Goal: Task Accomplishment & Management: Complete application form

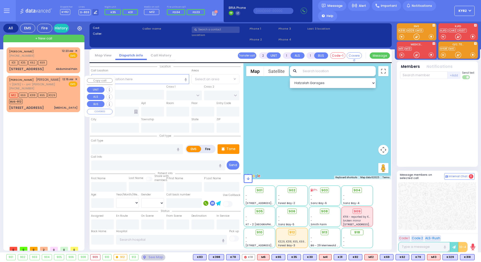
click at [69, 99] on div "M12 K69 K318 K65 K329 BUS-912" at bounding box center [43, 97] width 68 height 13
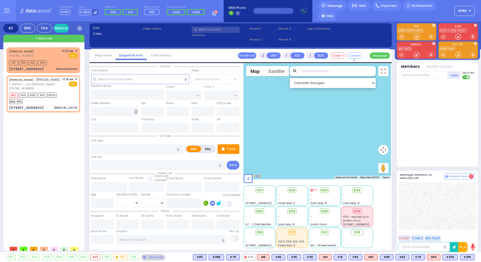
type input "1"
select select
type input "[MEDICAL_DATA]"
radio input "true"
type input "[PERSON_NAME]"
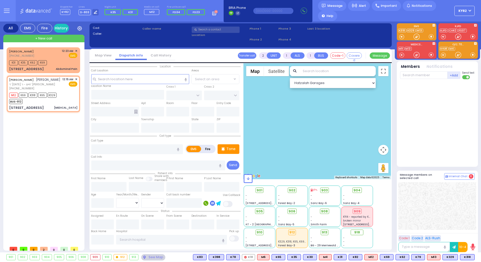
type input "KREMER"
select select
type input "00:15"
type input "00:17"
select select "Hatzalah Garages"
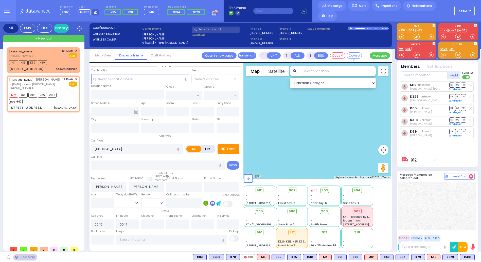
type input "PENNY COURT"
type input "TEPHANIC AVE"
type input "[STREET_ADDRESS]"
type input "Monroe"
type input "[US_STATE]"
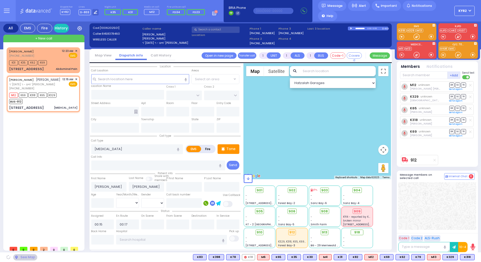
type input "10950"
select select "MONROE"
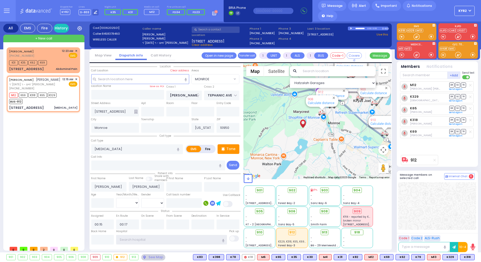
click at [165, 241] on input "text" at bounding box center [171, 240] width 110 height 10
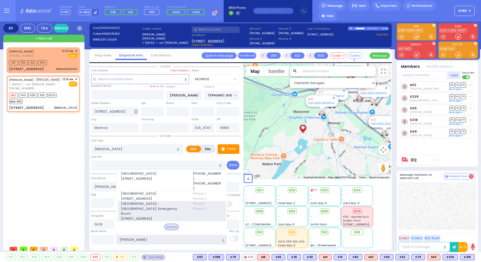
type input "garn"
click at [166, 209] on span "[GEOGRAPHIC_DATA]- [GEOGRAPHIC_DATA]: Emergency Room" at bounding box center [154, 208] width 66 height 15
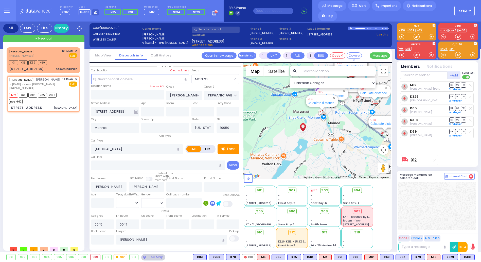
select select
radio input "true"
select select
type input "[GEOGRAPHIC_DATA]- [GEOGRAPHIC_DATA]: Emergency Room"
select select "Hatzalah Garages"
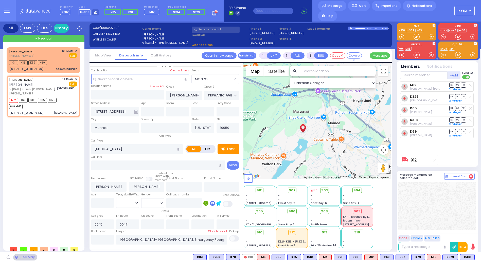
select select "MONROE"
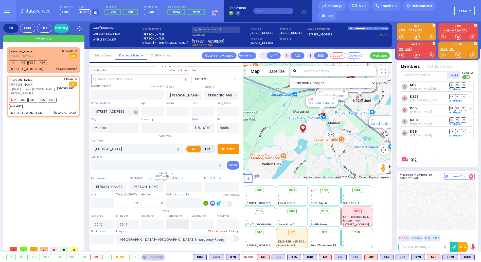
click at [178, 225] on input "text" at bounding box center [177, 225] width 23 height 10
click at [180, 224] on input "text" at bounding box center [177, 225] width 23 height 10
click at [182, 222] on input "text" at bounding box center [177, 225] width 23 height 10
click at [184, 222] on input "text" at bounding box center [177, 225] width 23 height 10
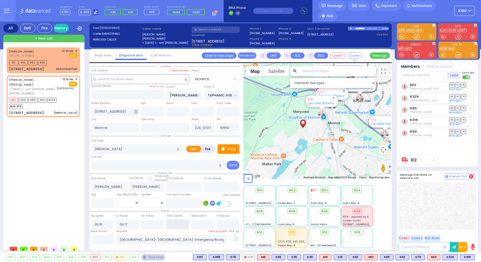
click at [180, 220] on input "text" at bounding box center [177, 225] width 23 height 10
type input "00:42"
click at [180, 220] on input "00:42" at bounding box center [177, 225] width 23 height 10
select select
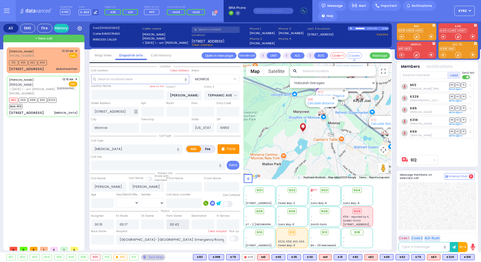
radio input "true"
select select
click at [184, 221] on input "00:42" at bounding box center [177, 225] width 23 height 10
select select "MONROE"
select select "Hatzalah Garages"
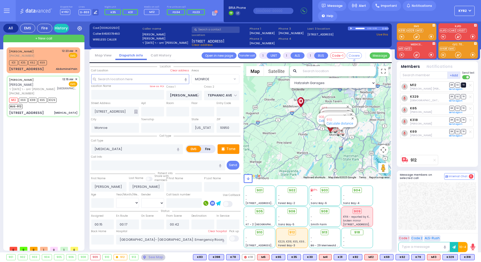
click at [464, 85] on span "TR" at bounding box center [463, 85] width 5 height 5
select select
radio input "true"
select select
select select "Hatzalah Garages"
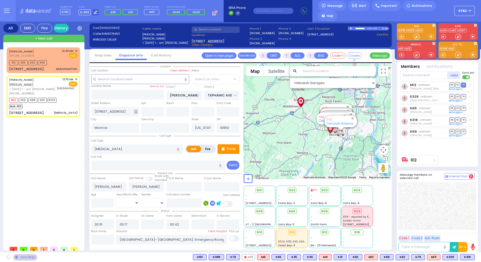
click at [462, 96] on span "TR" at bounding box center [463, 96] width 5 height 5
select select "MONROE"
select select
radio input "true"
select select
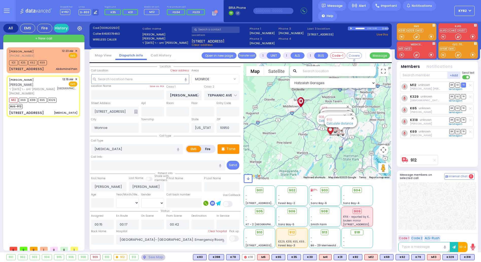
select select "Hatzalah Garages"
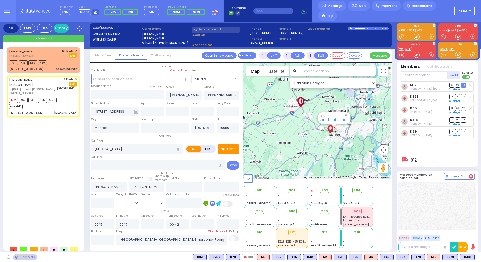
select select "MONROE"
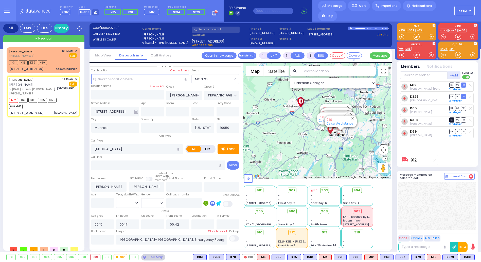
click at [452, 120] on span "DR" at bounding box center [451, 120] width 5 height 5
select select
radio input "true"
select select
select select "Hatzalah Garages"
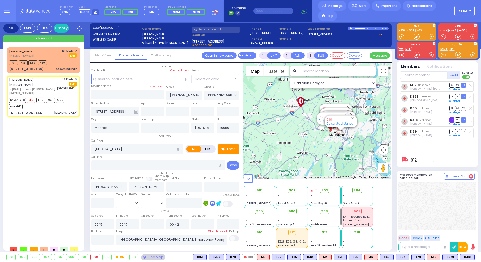
select select "MONROE"
type input "6"
select select
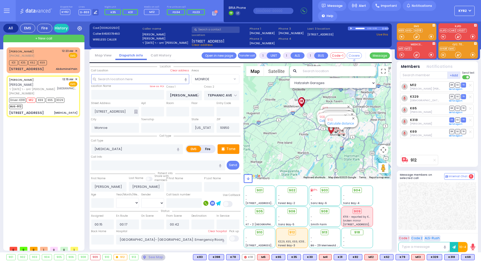
radio input "true"
type input "Unknown"
select select "Year"
select select "Hatzalah Garages"
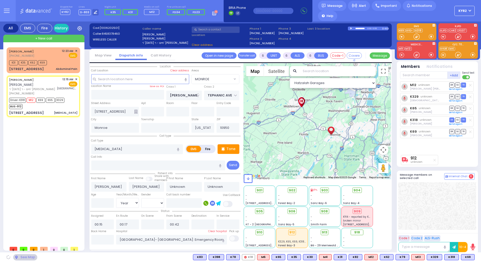
select select "MONROE"
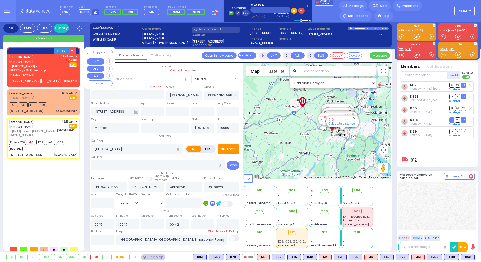
select select
radio input "true"
select select "Year"
type input "00:47"
type input "00:49"
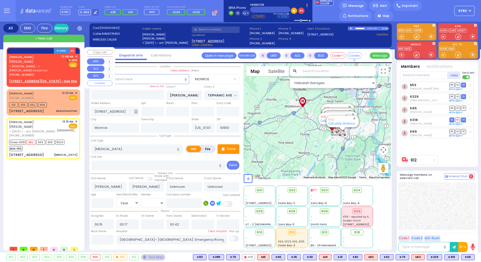
type input "00:52"
type input "00:47"
select select "Hatzalah Garages"
select select "MONROE"
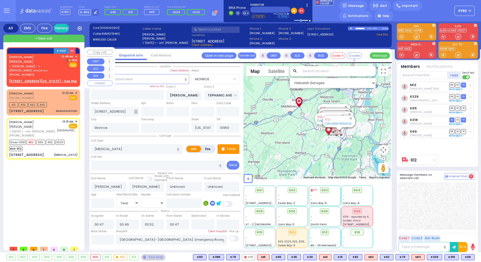
click at [25, 79] on u "26 PENNSYLVANIA AVE - Use this" at bounding box center [43, 81] width 68 height 4
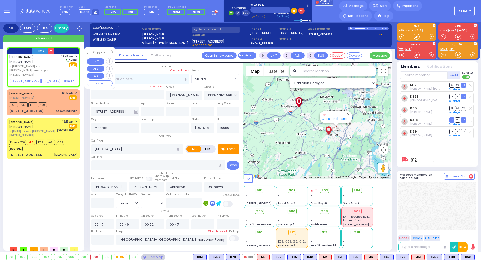
type input "2"
type input "1"
select select
radio input "true"
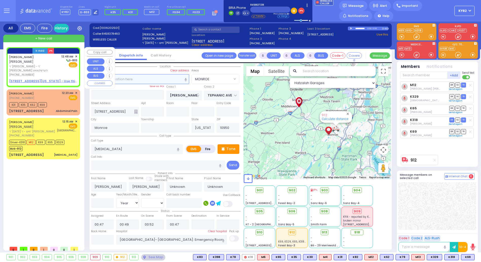
type input "SHIMON"
type input "LANDAU"
select select
type input "00:48"
select select "Hatzalah Garages"
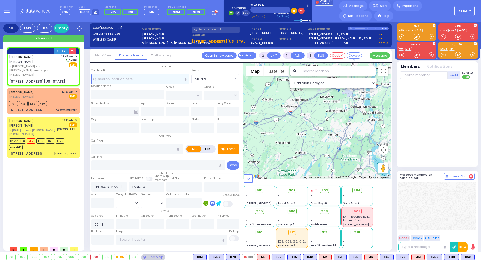
select select
radio input "true"
select select
select select "Hatzalah Garages"
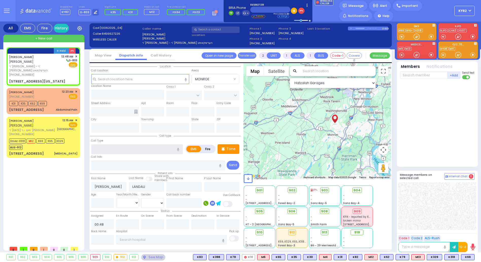
select select
radio input "true"
select select
select select "Hatzalah Garages"
click at [117, 149] on input "text" at bounding box center [137, 149] width 92 height 10
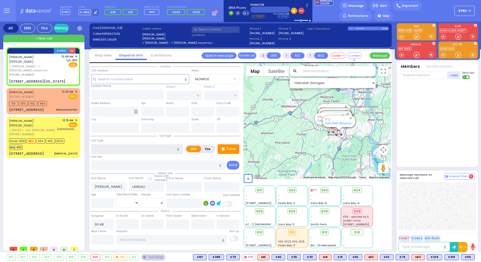
select select
radio input "true"
select select
select select "Hatzalah Garages"
type input "MERRIEWOLD LN SOUTH"
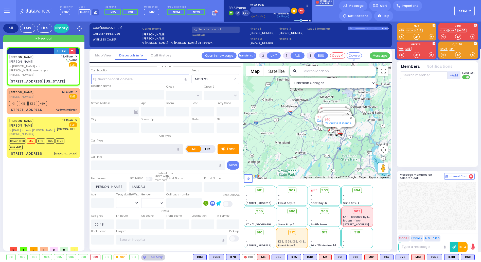
type input "26 PENNSYLVANIA AVE"
type input "Monroe"
type input "[US_STATE]"
type input "10950"
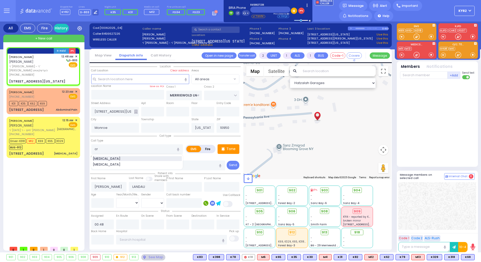
click at [103, 159] on span "[MEDICAL_DATA]" at bounding box center [107, 158] width 29 height 5
type input "[MEDICAL_DATA]"
type input "2"
select select
radio input "true"
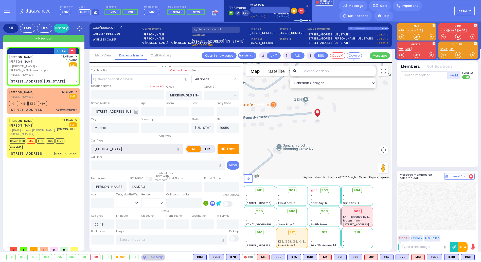
select select
select select "Hatzalah Garages"
click at [101, 193] on div "Age" at bounding box center [102, 200] width 25 height 16
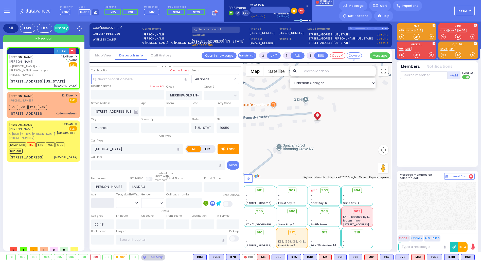
click at [100, 202] on input "number" at bounding box center [102, 203] width 23 height 10
type input "1"
select select
radio input "true"
select select
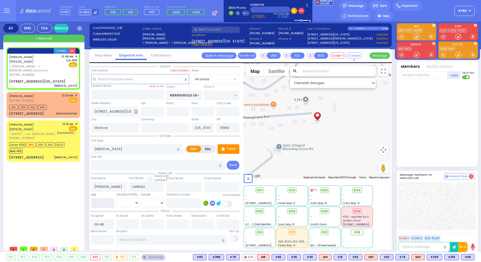
select select "Hatzalah Garages"
type input "10"
click at [131, 201] on select "Year Month Week Day" at bounding box center [127, 203] width 23 height 10
select select
radio input "true"
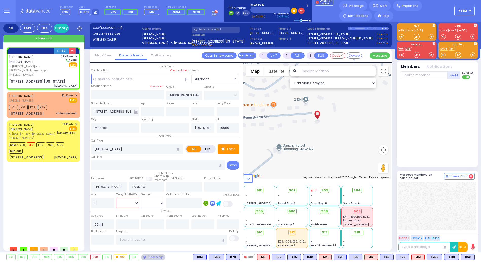
select select
select select "Hatzalah Garages"
select select "Month"
click at [116, 198] on select "Year Month Week Day" at bounding box center [127, 203] width 23 height 10
select select
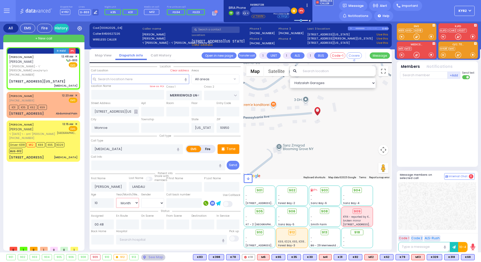
radio input "true"
select select "Month"
select select "Hatzalah Garages"
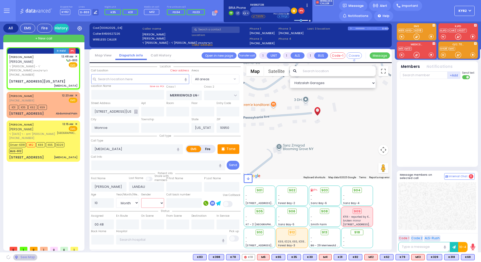
click at [155, 198] on select "Male Female" at bounding box center [152, 203] width 23 height 10
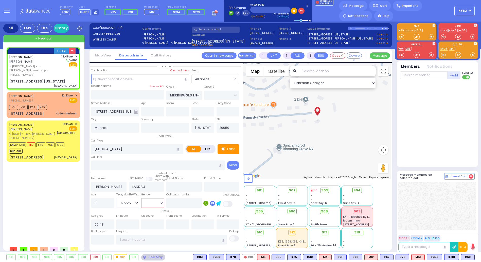
select select "[DEMOGRAPHIC_DATA]"
click at [141, 198] on select "Male Female" at bounding box center [152, 203] width 23 height 10
select select
radio input "true"
select select "Month"
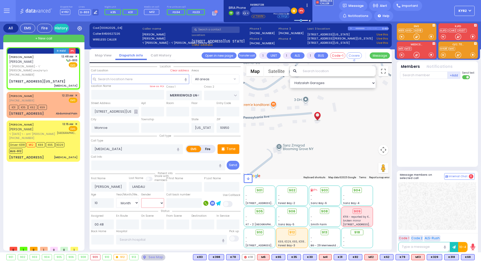
select select "[DEMOGRAPHIC_DATA]"
select select "Hatzalah Garages"
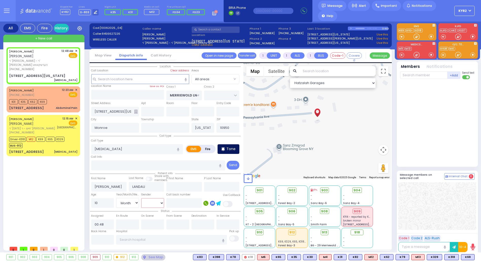
select select
radio input "true"
select select "Month"
select select "[DEMOGRAPHIC_DATA]"
select select "Hatzalah Garages"
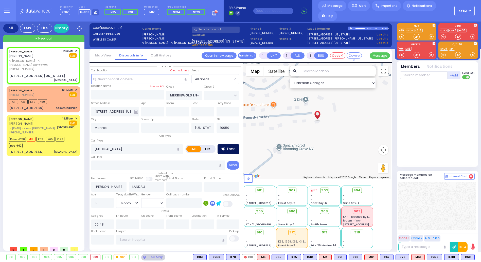
click at [227, 147] on p "Tone" at bounding box center [230, 148] width 9 height 5
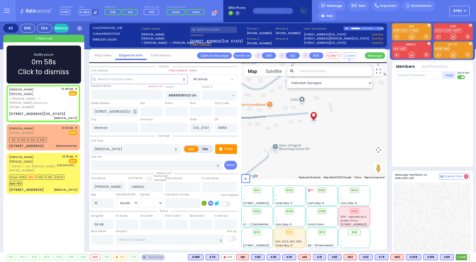
click at [461, 258] on span "K48" at bounding box center [462, 258] width 13 height 6
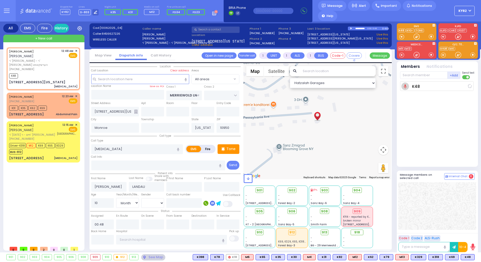
select select
radio input "true"
select select "Month"
select select "[DEMOGRAPHIC_DATA]"
type input "00:50"
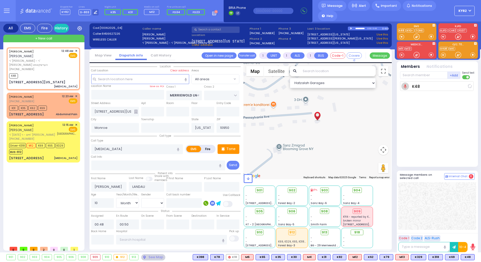
select select "Hatzalah Garages"
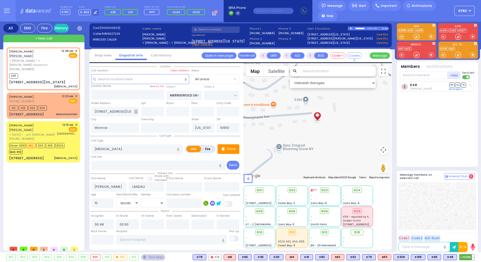
click at [463, 256] on span "K398" at bounding box center [466, 258] width 15 height 6
select select
radio input "true"
select select "Month"
select select "[DEMOGRAPHIC_DATA]"
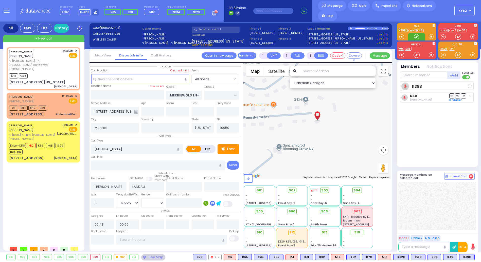
select select "Hatzalah Garages"
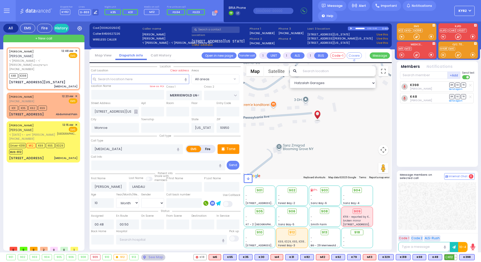
click at [448, 256] on span "K12" at bounding box center [450, 258] width 12 height 6
select select
radio input "true"
select select "Month"
select select "[DEMOGRAPHIC_DATA]"
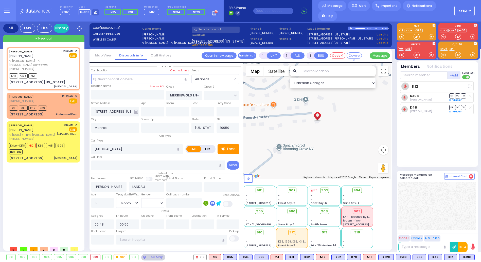
select select "Hatzalah Garages"
click at [451, 97] on span "DR" at bounding box center [451, 96] width 5 height 5
select select
radio input "true"
select select "Month"
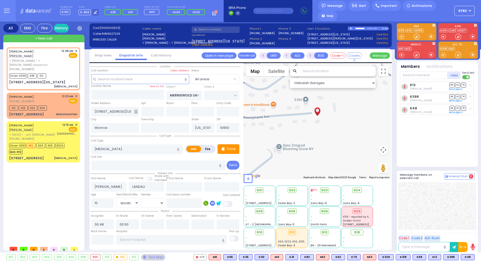
select select "[DEMOGRAPHIC_DATA]"
select select "Hatzalah Garages"
drag, startPoint x: 472, startPoint y: 259, endPoint x: 475, endPoint y: 259, distance: 2.8
click at [474, 259] on div "901 902 903 904 905 906 K48 M4" at bounding box center [240, 257] width 481 height 6
click at [473, 258] on button at bounding box center [473, 258] width 3 height 6
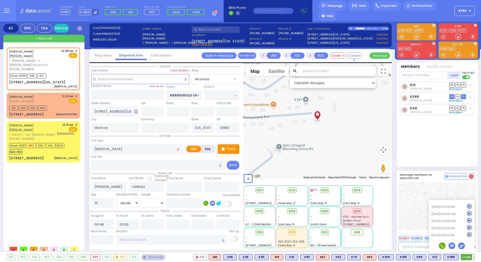
click at [469, 234] on icon at bounding box center [469, 234] width 5 height 5
click at [468, 235] on icon at bounding box center [469, 234] width 5 height 5
click at [469, 235] on icon at bounding box center [469, 234] width 5 height 5
click at [362, 191] on div "904" at bounding box center [356, 191] width 13 height 6
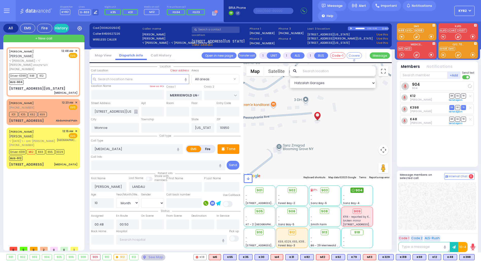
select select
radio input "true"
select select "Month"
select select "[DEMOGRAPHIC_DATA]"
select select "Hatzalah Garages"
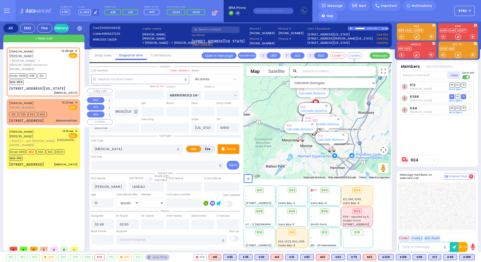
click at [65, 100] on div "ELI WALDMAN (732) 284-7321 12:23 AM ✕ EMS K31 K35" at bounding box center [43, 112] width 71 height 24
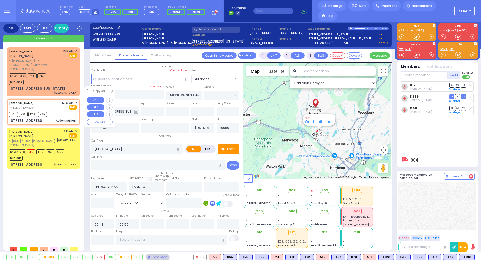
type input "0"
select select
type input "Abdominal Pain"
radio input "true"
type input "20"
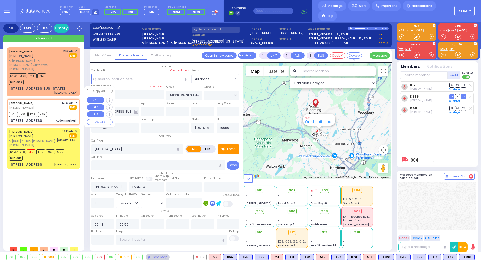
select select "Year"
select select "[DEMOGRAPHIC_DATA]"
type input "00:23"
type input "00:25"
select select "Hatzalah Garages"
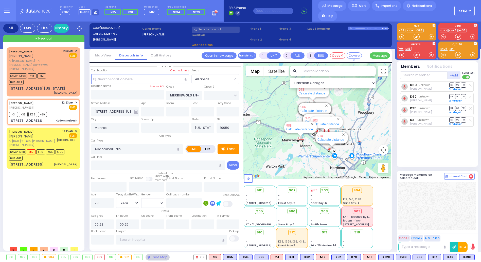
type input "DINEV RD"
type input "[PERSON_NAME] DR"
type input "[STREET_ADDRESS]"
type input "207"
type input "[PERSON_NAME]"
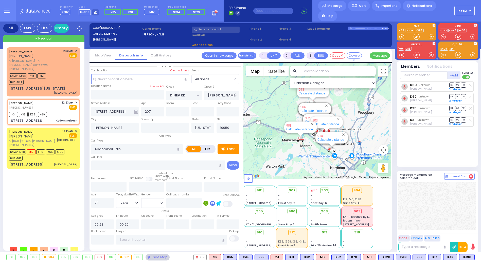
select select "BEIRECH MOSHE"
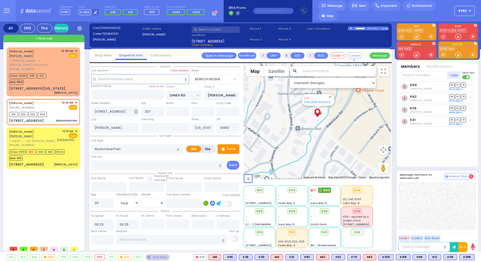
click at [322, 188] on span at bounding box center [320, 190] width 3 height 5
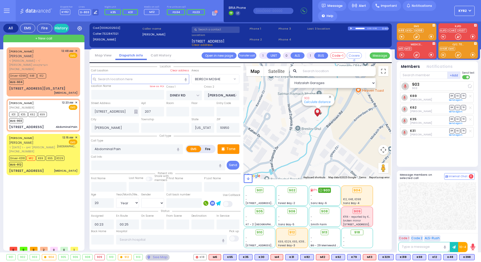
select select
radio input "true"
select select "Year"
select select "[DEMOGRAPHIC_DATA]"
select select "BEIRECH MOSHE"
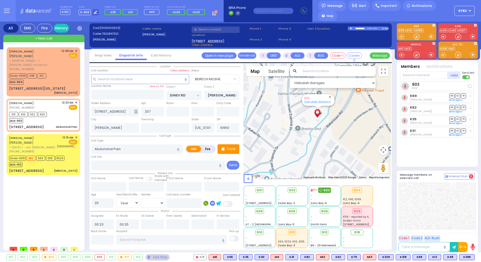
select select "Hatzalah Garages"
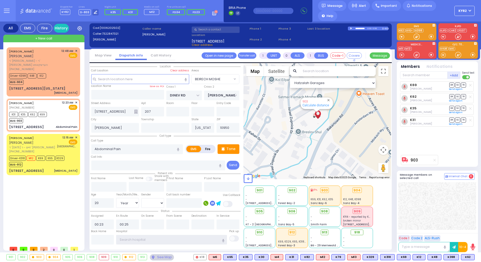
click at [149, 240] on input "text" at bounding box center [171, 240] width 110 height 10
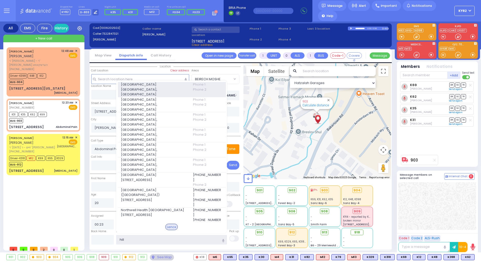
type input "hill"
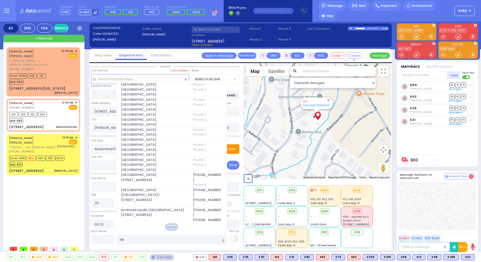
click at [128, 87] on span "[GEOGRAPHIC_DATA]" at bounding box center [154, 84] width 66 height 5
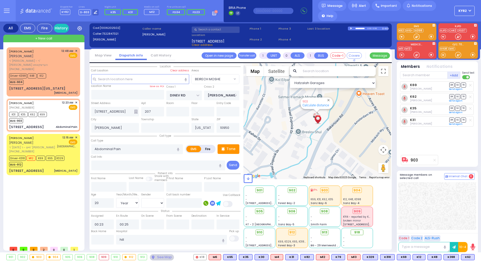
select select
radio input "true"
select select "Year"
select select "[DEMOGRAPHIC_DATA]"
type input "[GEOGRAPHIC_DATA]"
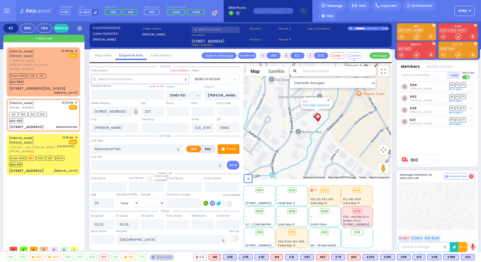
select select "Hatzalah Garages"
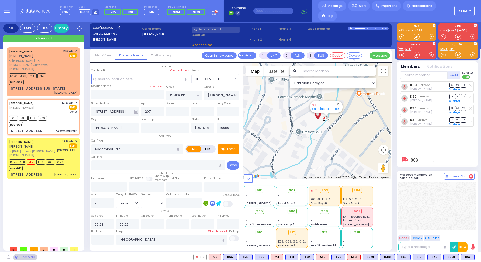
select select "BEIRECH MOSHE"
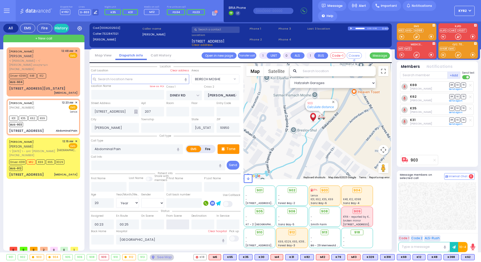
click at [179, 223] on input "text" at bounding box center [177, 225] width 23 height 10
click at [181, 222] on input "text" at bounding box center [177, 225] width 23 height 10
type input "00:54"
select select
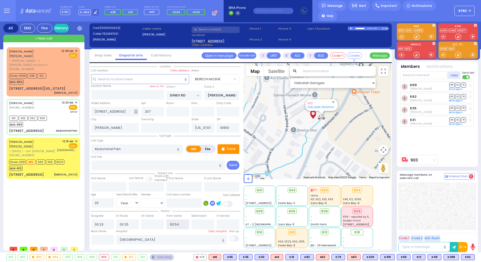
radio input "true"
select select "Year"
select select "[DEMOGRAPHIC_DATA]"
select select "Hatzalah Garages"
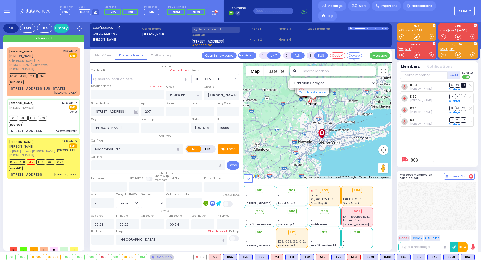
click at [462, 85] on span "TR" at bounding box center [463, 85] width 5 height 5
click at [452, 96] on span "DR" at bounding box center [451, 96] width 5 height 5
click at [54, 72] on div "Driver-K398 K48 K12 BUS-904" at bounding box center [43, 78] width 68 height 13
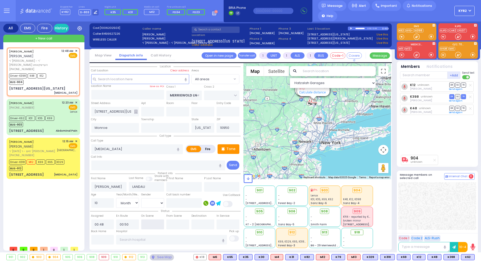
click at [148, 226] on input "text" at bounding box center [152, 225] width 23 height 10
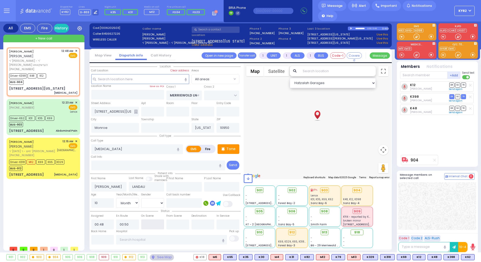
click at [148, 226] on input "text" at bounding box center [152, 225] width 23 height 10
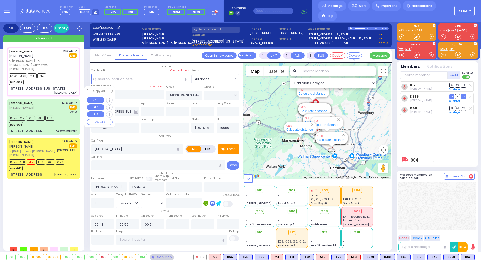
click at [66, 115] on div "Driver-K62 K31 K35 K69 BUS-903" at bounding box center [43, 121] width 68 height 13
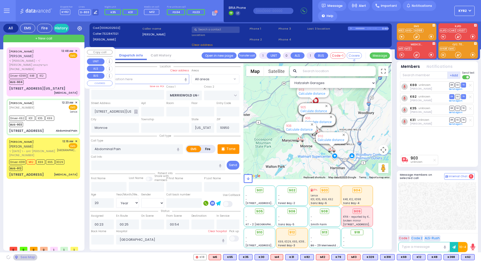
click at [47, 72] on div "Driver-K398 K48 K12 BUS-904" at bounding box center [28, 78] width 39 height 13
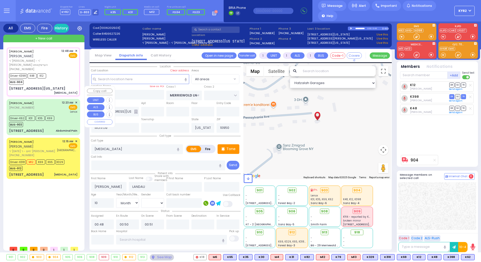
click at [54, 101] on div "ELI WALDMAN (732) 284-7321 12:23 AM ✕ EMS Lenox" at bounding box center [43, 107] width 68 height 13
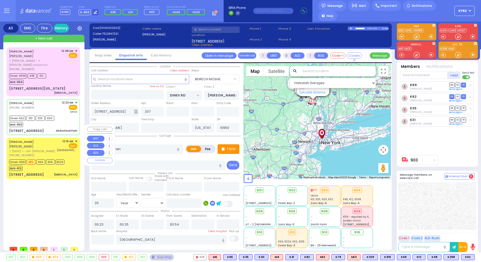
click at [67, 158] on div "Driver-K318 M12 K69 K65 K329 BUS-912" at bounding box center [38, 164] width 59 height 13
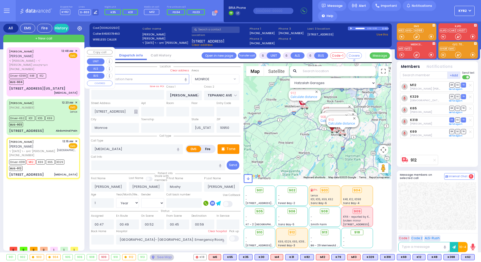
click at [61, 72] on div "Driver-K398 K48 K12 BUS-904" at bounding box center [43, 78] width 68 height 13
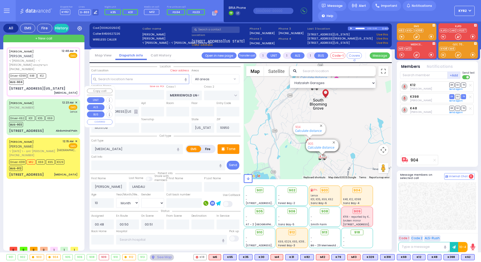
select select "Month"
select select "[DEMOGRAPHIC_DATA]"
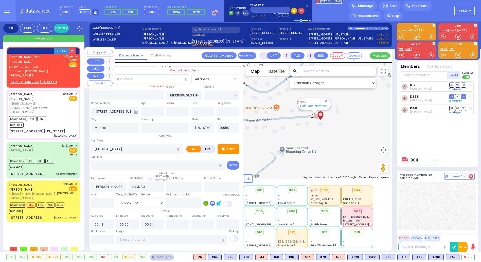
click at [48, 69] on span "ר' הערש - ר' [PERSON_NAME]" at bounding box center [35, 71] width 53 height 4
type input "2"
select select
radio input "true"
type input "WOLF BER"
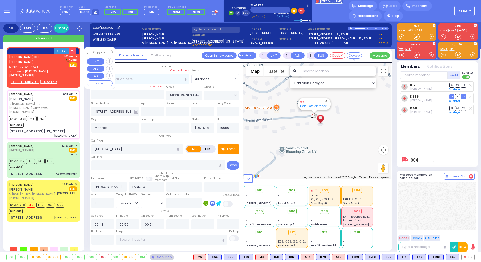
type input "[PERSON_NAME]"
select select
type input "01:03"
select select "Hatzalah Garages"
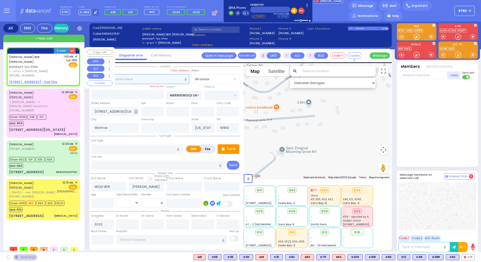
select select
radio input "true"
select select
select select "Hatzalah Garages"
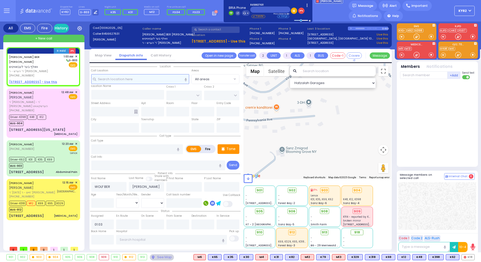
drag, startPoint x: 125, startPoint y: 81, endPoint x: 119, endPoint y: 83, distance: 7.0
click at [125, 80] on input "text" at bounding box center [140, 79] width 98 height 10
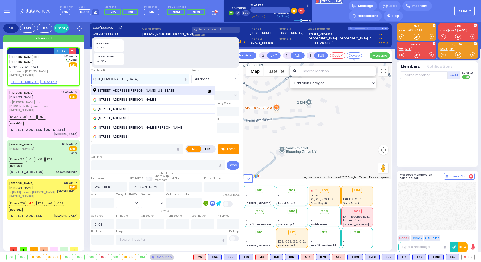
type input "8 zen"
click at [114, 90] on span "[STREET_ADDRESS][PERSON_NAME][US_STATE]" at bounding box center [135, 90] width 84 height 5
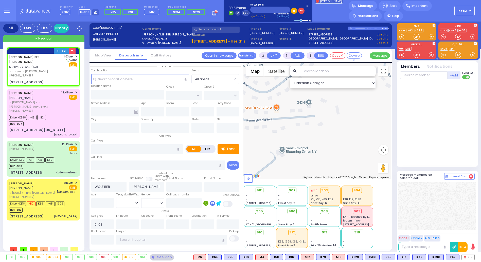
select select
radio input "true"
select select
select select "Hatzalah Garages"
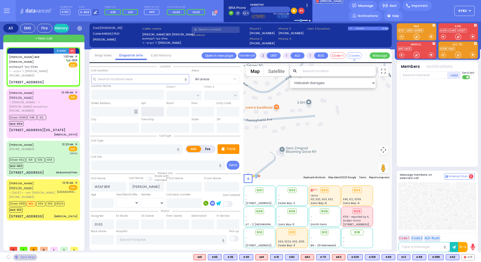
type input "CARTER LN"
type input "[GEOGRAPHIC_DATA]"
type input "[STREET_ADDRESS]"
type input "[PERSON_NAME]"
type input "[US_STATE]"
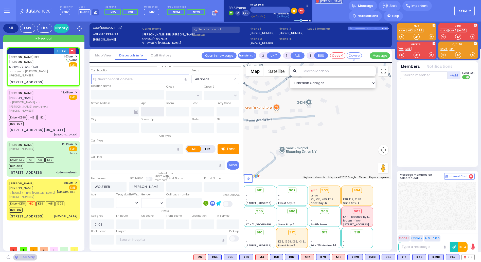
type input "10950"
select select "SECTION 2"
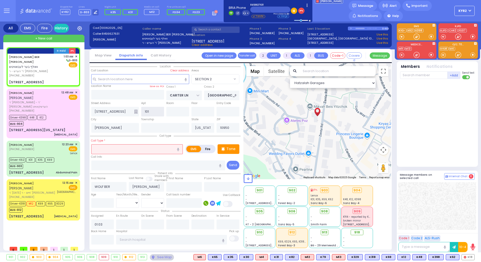
type input "101"
click at [98, 148] on input "text" at bounding box center [137, 149] width 92 height 10
select select
radio input "true"
select select
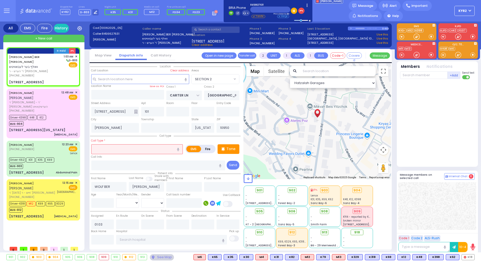
select select "Hatzalah Garages"
type input "c"
select select "SECTION 2"
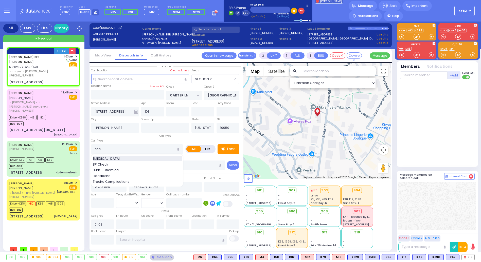
click at [102, 158] on span "[MEDICAL_DATA]" at bounding box center [107, 158] width 29 height 5
type input "[MEDICAL_DATA]"
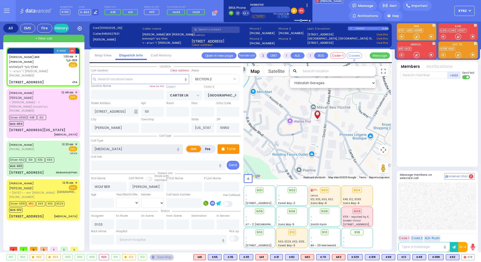
select select
radio input "true"
select select
select select "Hatzalah Garages"
select select "SECTION 2"
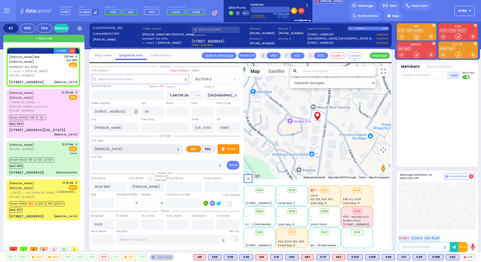
select select
radio input "true"
select select
select select "Hatzalah Garages"
select select "SECTION 2"
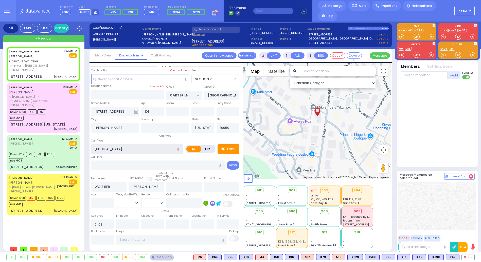
select select
radio input "true"
select select
select select "Hatzalah Garages"
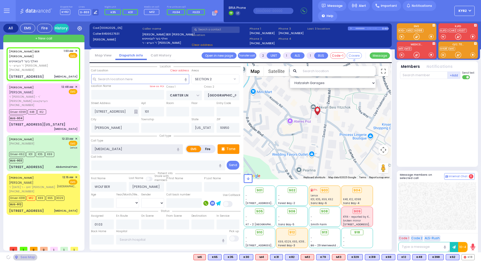
select select "SECTION 2"
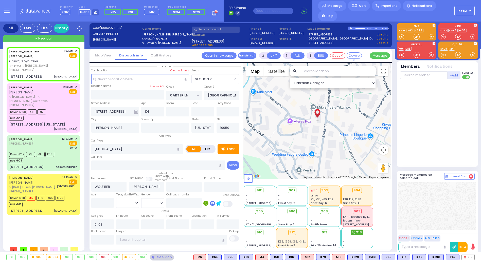
click at [356, 231] on div "918" at bounding box center [356, 233] width 13 height 6
select select
radio input "true"
select select
type input "01:04"
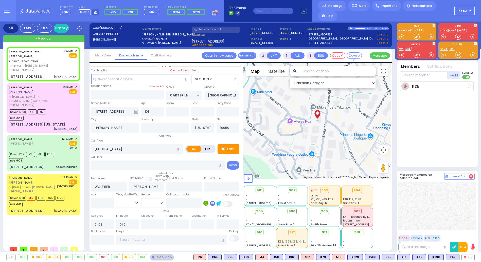
select select "Hatzalah Garages"
select select "SECTION 2"
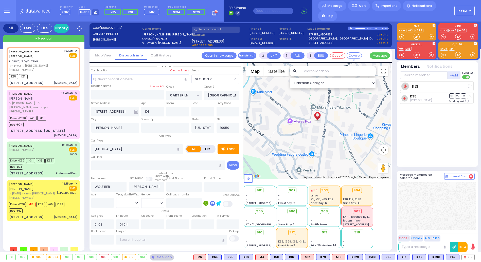
select select
radio input "true"
select select
radio input "true"
select select
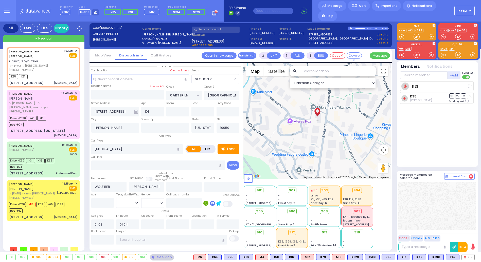
select select
select select "Hatzalah Garages"
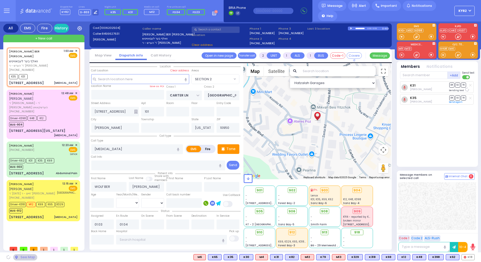
select select "SECTION 2"
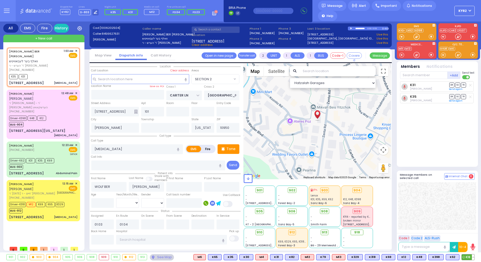
click at [473, 257] on button at bounding box center [473, 258] width 3 height 6
click at [468, 234] on icon at bounding box center [469, 234] width 5 height 5
click at [468, 226] on icon at bounding box center [469, 227] width 5 height 5
click at [468, 220] on icon at bounding box center [469, 220] width 5 height 5
drag, startPoint x: 433, startPoint y: 192, endPoint x: 429, endPoint y: 191, distance: 4.1
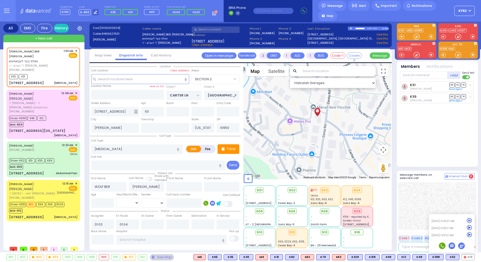
click at [433, 192] on div at bounding box center [437, 206] width 78 height 48
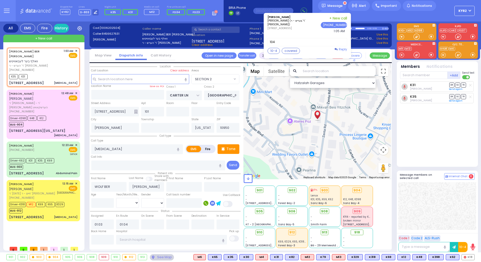
click at [339, 51] on span "Reply" at bounding box center [343, 49] width 8 height 4
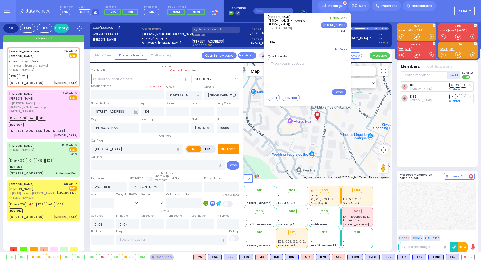
click at [293, 71] on textarea at bounding box center [307, 73] width 80 height 29
type textarea "Advise on Further"
click at [335, 96] on button "Send" at bounding box center [339, 92] width 14 height 6
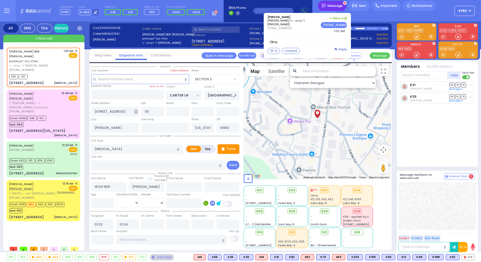
click at [338, 8] on span "Message" at bounding box center [334, 5] width 15 height 5
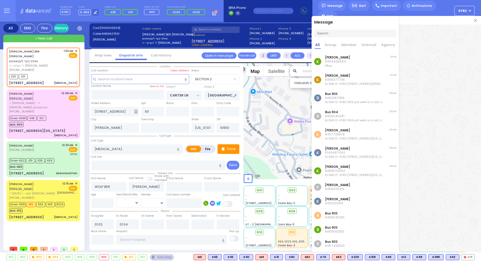
click at [475, 21] on img at bounding box center [475, 20] width 3 height 3
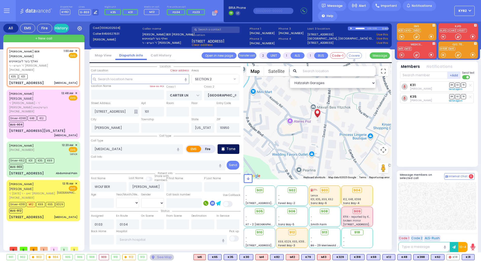
click at [234, 148] on p "Tone" at bounding box center [230, 148] width 9 height 5
click at [466, 255] on span "M4" at bounding box center [468, 258] width 12 height 6
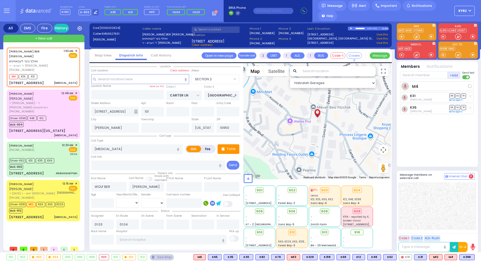
select select
radio input "true"
select select
select select "Hatzalah Garages"
select select
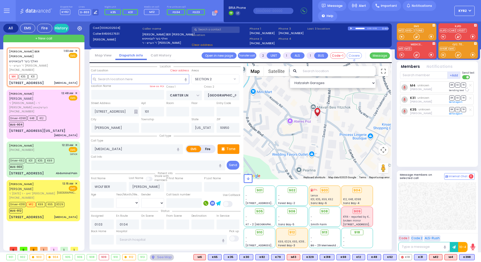
radio input "true"
select select
select select "Hatzalah Garages"
select select "SECTION 2"
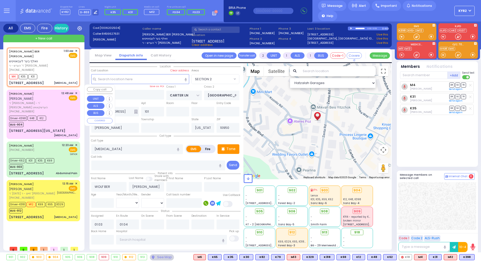
click at [53, 115] on div "Driver-K398 K48 K12 BUS-904" at bounding box center [43, 121] width 68 height 13
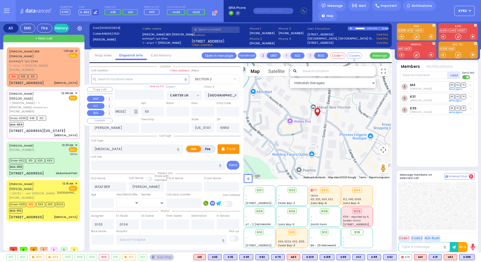
type input "1"
select select
type input "[MEDICAL_DATA]"
radio input "true"
type input "SHIMON"
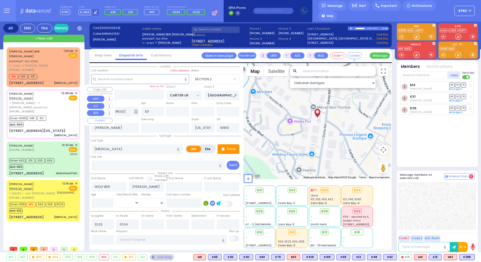
type input "LANDAU"
type input "10"
select select "Month"
select select "[DEMOGRAPHIC_DATA]"
type input "00:48"
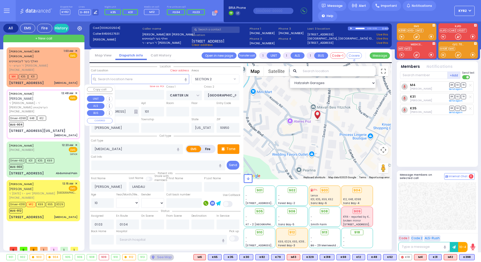
type input "00:50"
type input "00:51"
select select "Hatzalah Garages"
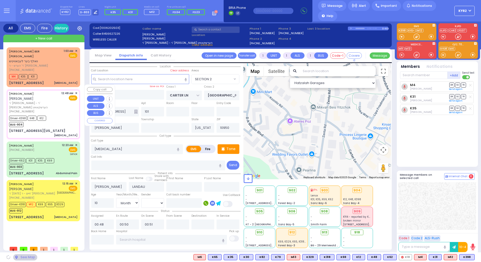
type input "MERRIEWOLD LN SOUTH"
type input "26 PENNSYLVANIA AVE"
type input "Monroe"
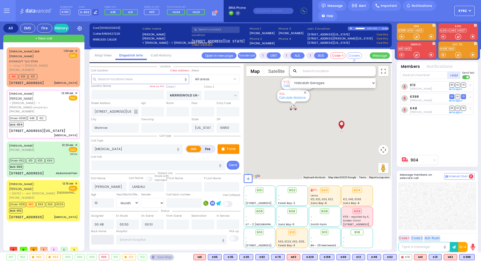
click at [101, 238] on input "text" at bounding box center [102, 240] width 23 height 10
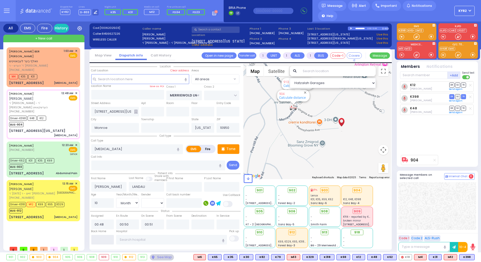
click at [101, 236] on input "text" at bounding box center [102, 240] width 23 height 10
click at [101, 240] on input "text" at bounding box center [102, 240] width 23 height 10
type input "01:15"
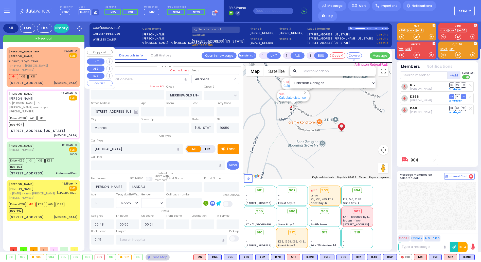
select select
radio input "true"
select select
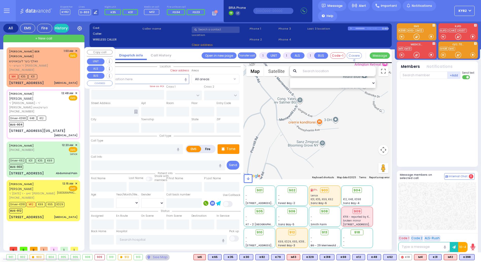
click at [59, 73] on div "M4 K35 K31" at bounding box center [43, 76] width 68 height 6
type input "2"
select select
type input "[MEDICAL_DATA]"
radio input "true"
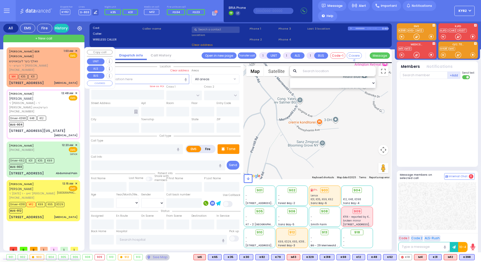
type input "WOLF BER"
type input "[PERSON_NAME]"
select select
type input "01:03"
type input "01:04"
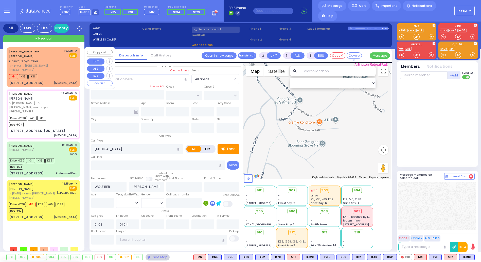
select select "Hatzalah Garages"
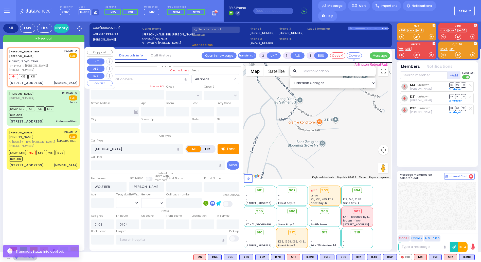
type input "CARTER LN"
type input "[GEOGRAPHIC_DATA]"
type input "[STREET_ADDRESS]"
type input "101"
type input "[PERSON_NAME]"
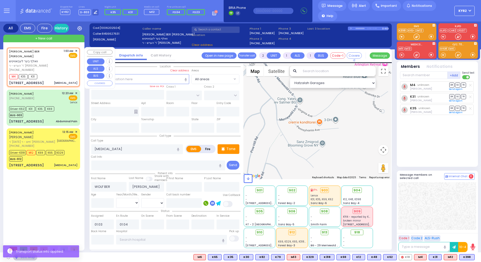
type input "[US_STATE]"
type input "10950"
select select "SECTION 2"
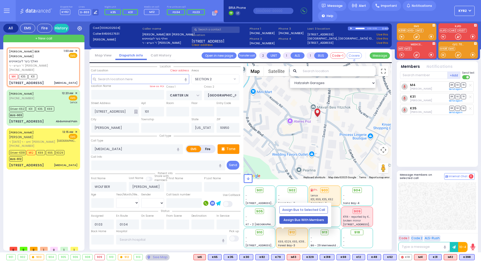
click at [295, 220] on button "Assign Bus With Members" at bounding box center [303, 220] width 48 height 8
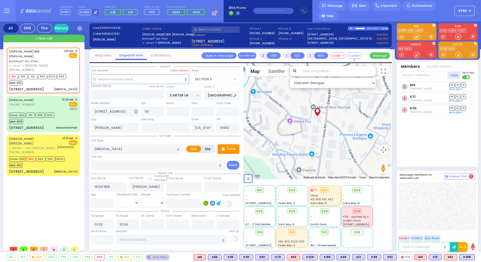
select select
radio input "true"
select select
select select "Hatzalah Garages"
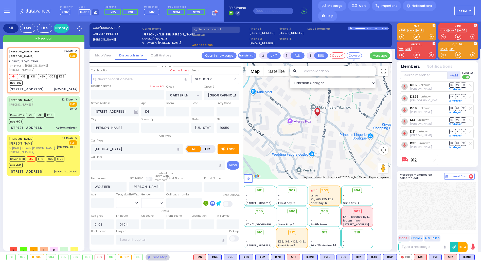
select select
radio input "true"
select select
select select "Hatzalah Garages"
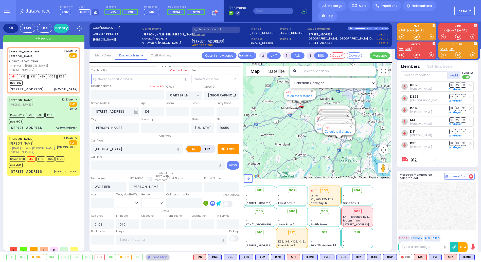
select select "SECTION 2"
click at [470, 85] on line at bounding box center [470, 85] width 2 height 2
select select
radio input "true"
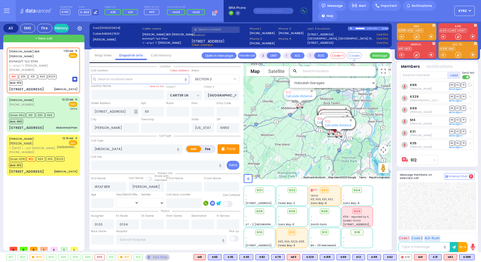
select select
select select "Hatzalah Garages"
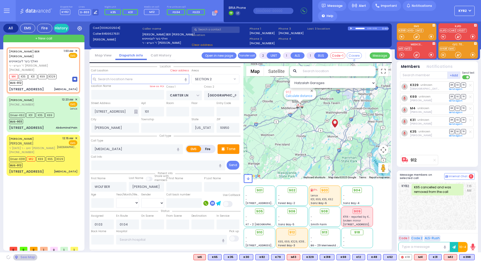
select select "SECTION 2"
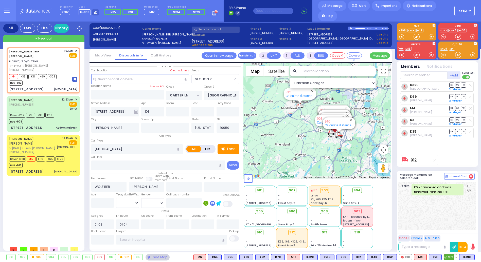
click at [447, 258] on span "M12" at bounding box center [450, 258] width 13 height 6
select select
radio input "true"
select select
select select "Hatzalah Garages"
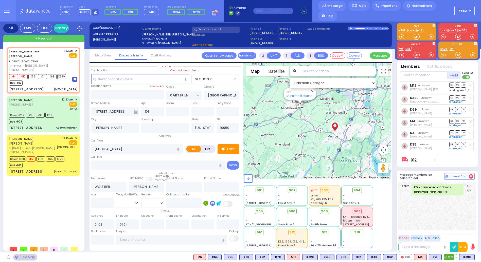
select select "SECTION 2"
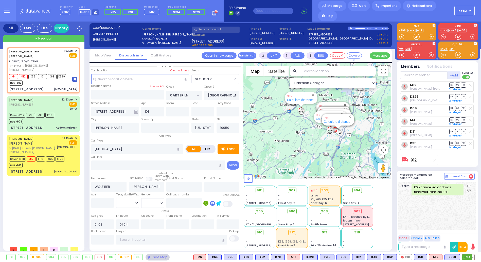
click at [473, 257] on button at bounding box center [473, 258] width 3 height 6
click at [469, 234] on icon at bounding box center [469, 234] width 5 height 5
click at [407, 214] on div "KY82 K65 cancelled and was removed from the call 1:16 AM" at bounding box center [437, 206] width 78 height 48
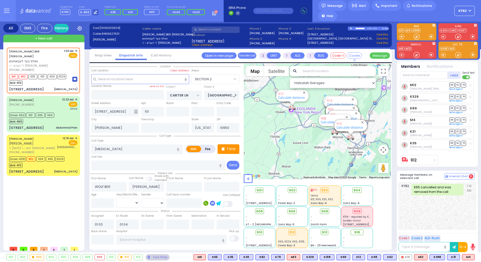
select select "SECTION 2"
select select
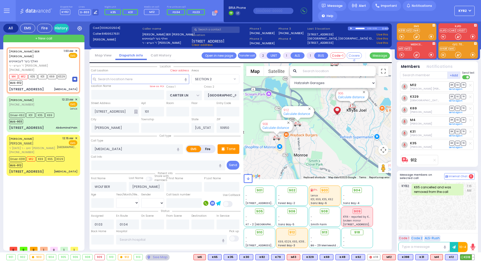
click at [467, 256] on span "K318" at bounding box center [467, 258] width 14 height 6
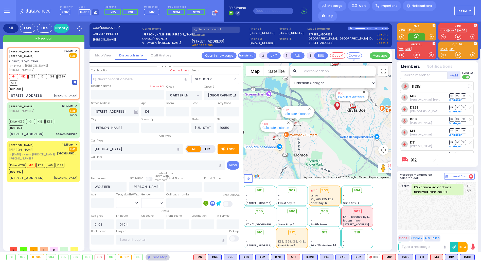
select select
radio input "true"
select select
select select "Hatzalah Garages"
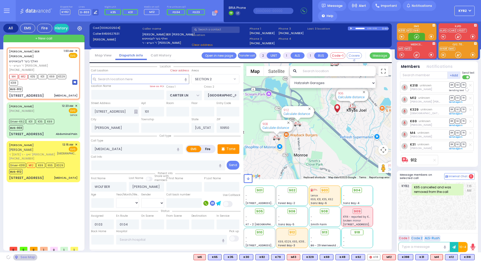
select select "SECTION 2"
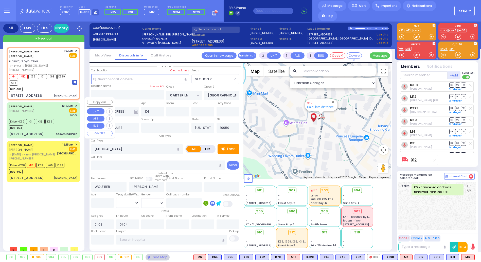
click at [58, 118] on div "Driver-K62 K31 K35 K69 BUS-903" at bounding box center [43, 124] width 68 height 13
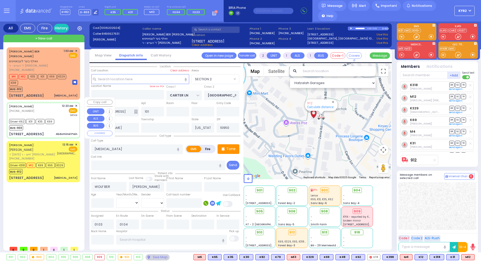
type input "6"
select select
type input "Abdominal Pain"
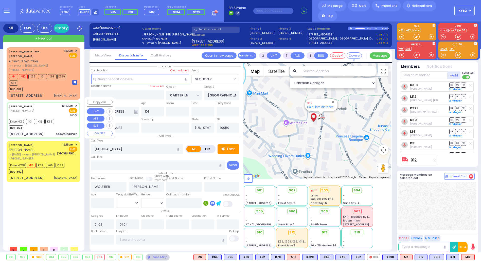
radio input "true"
type input "[PERSON_NAME]"
type input "20"
select select "Year"
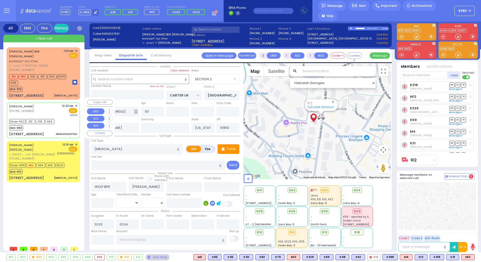
select select "[DEMOGRAPHIC_DATA]"
type input "00:23"
type input "00:25"
type input "00:27"
type input "00:54"
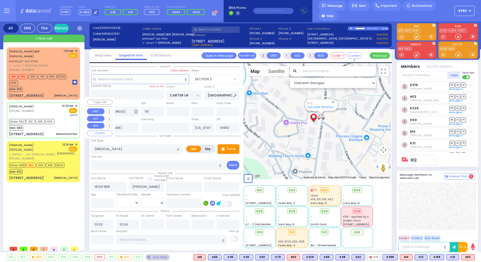
type input "[GEOGRAPHIC_DATA]"
select select "Hatzalah Garages"
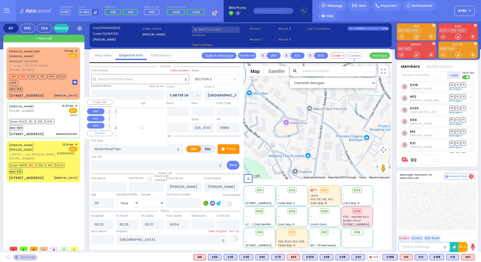
type input "DINEV RD"
type input "[PERSON_NAME] DR"
type input "[STREET_ADDRESS]"
type input "207"
select select "BEIRECH MOSHE"
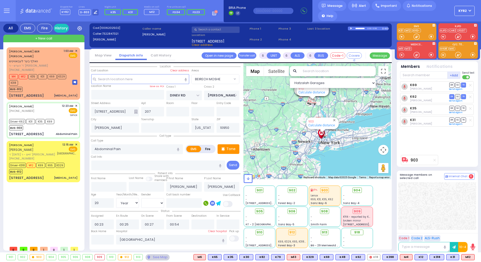
click at [136, 112] on icon at bounding box center [136, 112] width 4 height 4
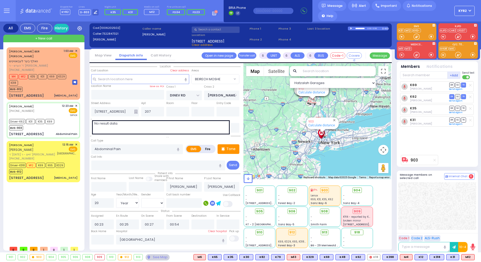
click at [136, 112] on icon at bounding box center [136, 112] width 4 height 4
click at [136, 110] on icon at bounding box center [136, 112] width 4 height 4
select select
radio input "true"
select select "Year"
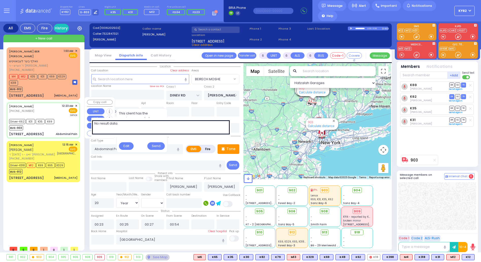
select select "[DEMOGRAPHIC_DATA]"
select select "Hatzalah Garages"
select select "BEIRECH MOSHE"
select select
radio input "true"
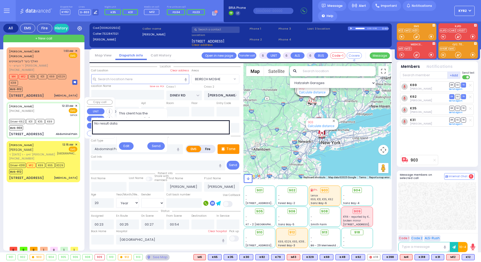
select select "Year"
select select "[DEMOGRAPHIC_DATA]"
select select "Hatzalah Garages"
select select "BEIRECH MOSHE"
select select
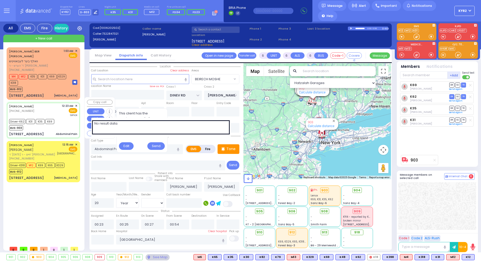
radio input "true"
select select "Year"
select select "[DEMOGRAPHIC_DATA]"
select select "Hatzalah Garages"
select select "BEIRECH MOSHE"
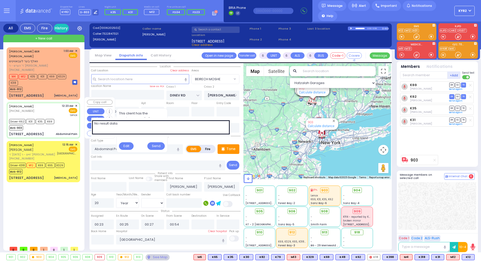
select select
radio input "true"
select select "Year"
select select "[DEMOGRAPHIC_DATA]"
select select "BEIRECH MOSHE"
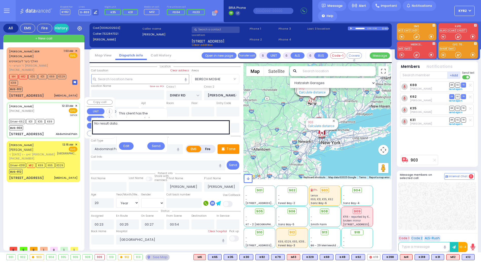
select select "Hatzalah Garages"
select select
radio input "true"
select select "Year"
select select "[DEMOGRAPHIC_DATA]"
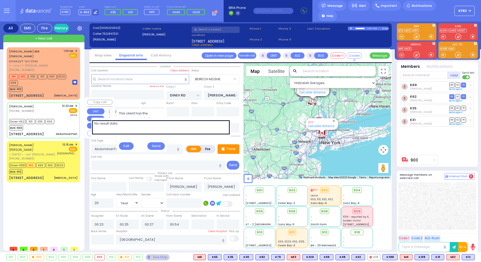
select select "Hatzalah Garages"
select select "BEIRECH MOSHE"
select select
radio input "true"
select select "Year"
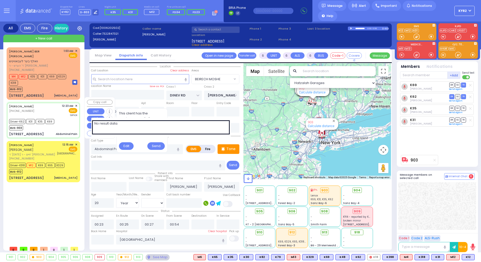
select select "[DEMOGRAPHIC_DATA]"
select select "Hatzalah Garages"
select select "BEIRECH MOSHE"
select select
radio input "true"
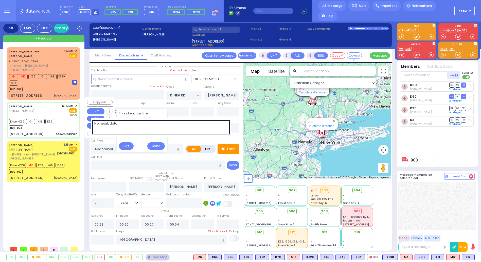
select select "Year"
select select "[DEMOGRAPHIC_DATA]"
select select "Hatzalah Garages"
radio input "true"
select select "Year"
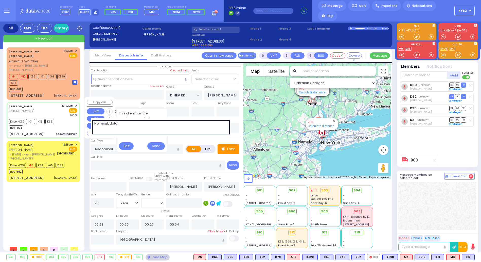
select select "[DEMOGRAPHIC_DATA]"
select select
select select "Hatzalah Garages"
select select "BEIRECH MOSHE"
select select
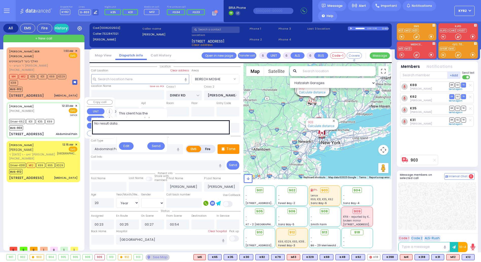
radio input "true"
select select "Year"
select select "[DEMOGRAPHIC_DATA]"
select select "Hatzalah Garages"
select select "BEIRECH MOSHE"
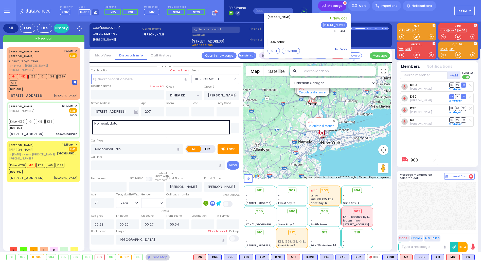
click at [335, 8] on div "Message" at bounding box center [332, 6] width 28 height 10
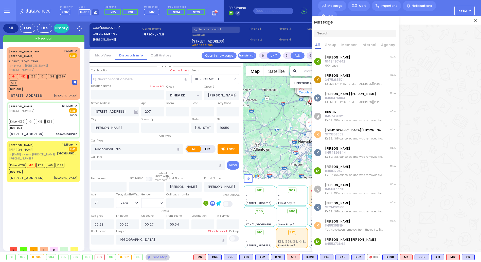
click at [345, 60] on p "5149497442" at bounding box center [337, 62] width 25 height 4
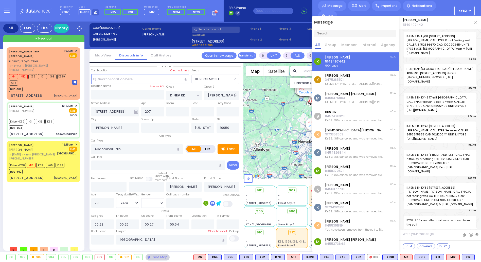
scroll to position [5259, 0]
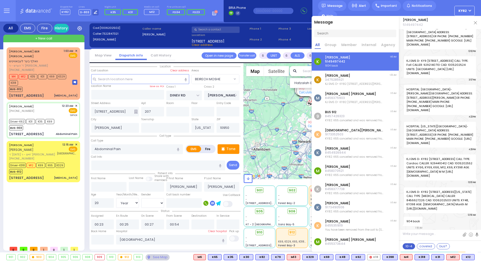
select select
radio input "true"
select select "Year"
select select "[DEMOGRAPHIC_DATA]"
select select "Hatzalah Garages"
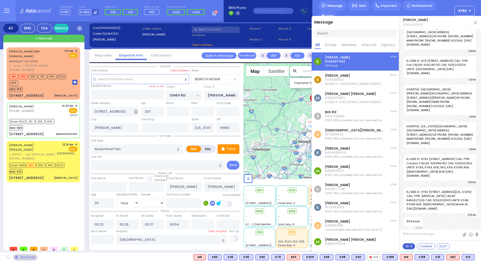
select select "BEIRECH MOSHE"
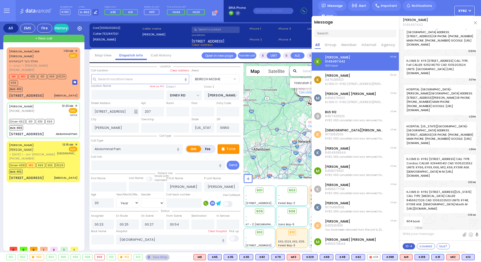
click at [410, 246] on button "10-4" at bounding box center [408, 247] width 12 height 6
type textarea "10-4 thank you"
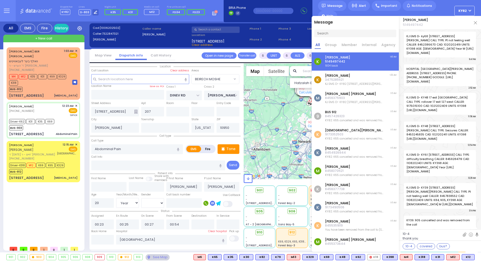
select select "BEIRECH MOSHE"
select select "Year"
select select "[DEMOGRAPHIC_DATA]"
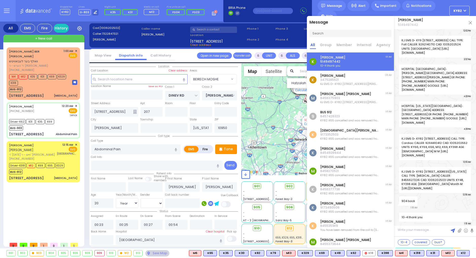
click at [469, 22] on div at bounding box center [478, 19] width 100 height 12
click at [471, 23] on div at bounding box center [478, 19] width 100 height 12
click at [470, 21] on div at bounding box center [478, 19] width 100 height 12
click at [341, 23] on h4 "Message" at bounding box center [350, 20] width 87 height 9
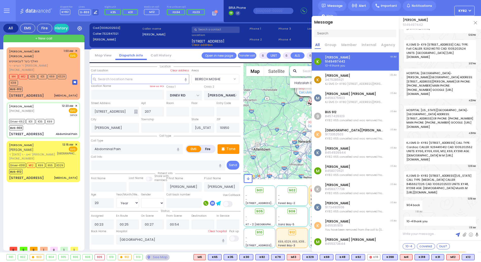
select select
radio input "true"
select select "Year"
select select "[DEMOGRAPHIC_DATA]"
select select "Hatzalah Garages"
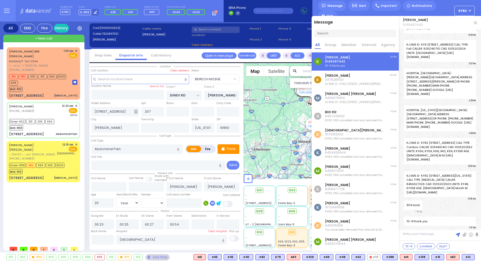
drag, startPoint x: 369, startPoint y: 26, endPoint x: 373, endPoint y: 26, distance: 3.3
click at [370, 26] on div "Message All Group Member Internal Agency K Joshua Adler 5149497442 10-4 thank y…" at bounding box center [354, 134] width 87 height 236
select select "BEIRECH MOSHE"
click at [476, 23] on img at bounding box center [475, 22] width 3 height 3
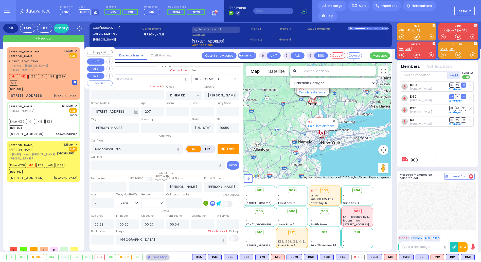
click at [46, 57] on div "WOLF BER LEBOWITZ וואלף בער לעבאוויטש" at bounding box center [35, 56] width 53 height 15
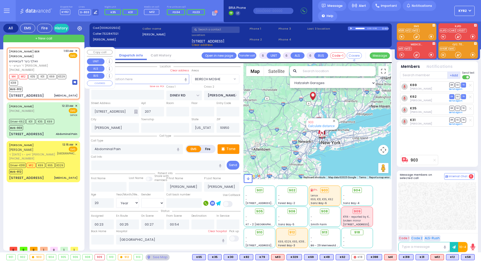
type input "2"
type input "1"
select select
type input "[MEDICAL_DATA]"
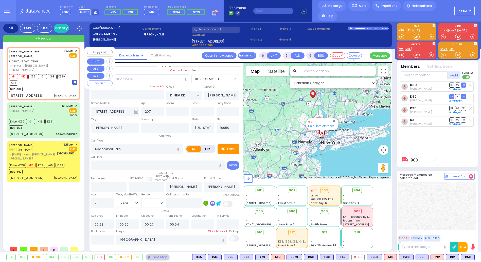
radio input "true"
type input "WOLF BER"
type input "[PERSON_NAME]"
select select
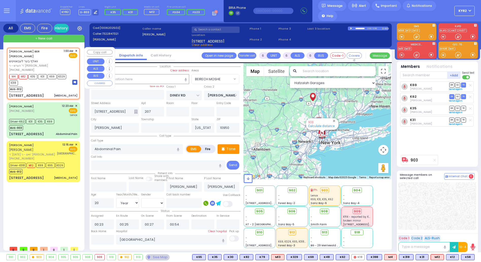
type input "01:03"
type input "01:04"
type input "CARTER LN"
type input "[GEOGRAPHIC_DATA]"
type input "[STREET_ADDRESS]"
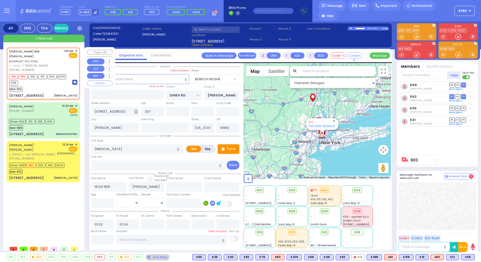
type input "101"
select select "SECTION 2"
select select "Hatzalah Garages"
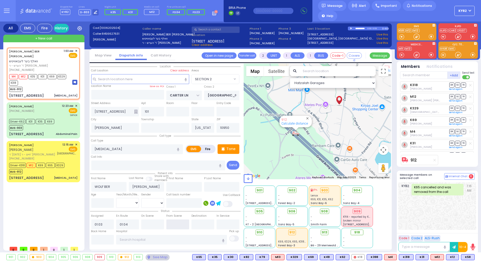
click at [176, 222] on input "text" at bounding box center [177, 225] width 23 height 10
type input "02:04"
select select
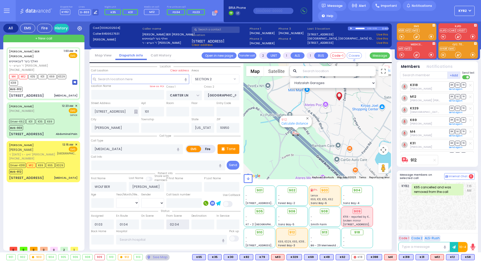
radio input "true"
select select
select select "Hatzalah Garages"
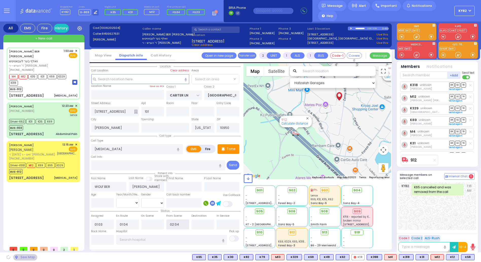
select select "SECTION 2"
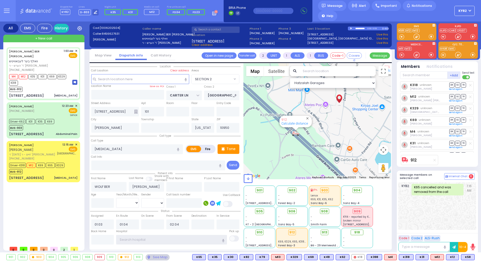
click at [130, 243] on input "text" at bounding box center [171, 240] width 110 height 10
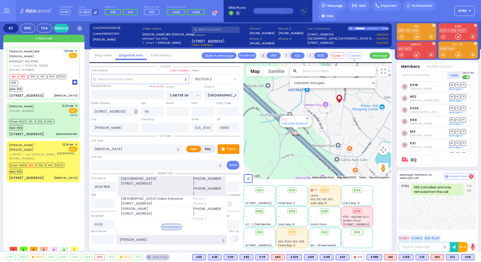
type input "sam"
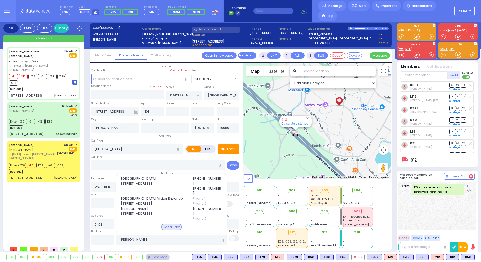
click at [132, 181] on span "Good Samaritan Hospital" at bounding box center [154, 178] width 66 height 5
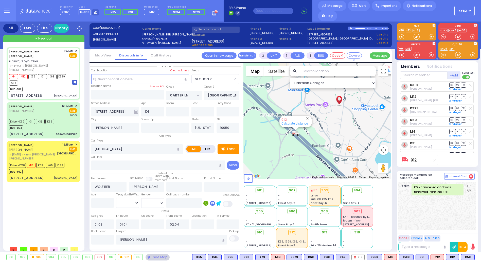
select select
radio input "true"
select select
type input "Good Samaritan Hospital"
select select "Hatzalah Garages"
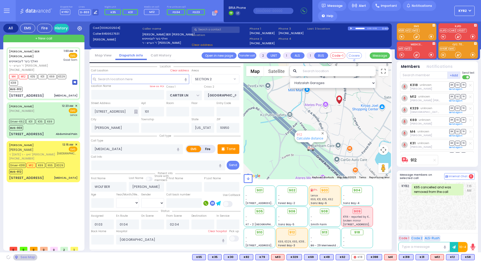
select select "SECTION 2"
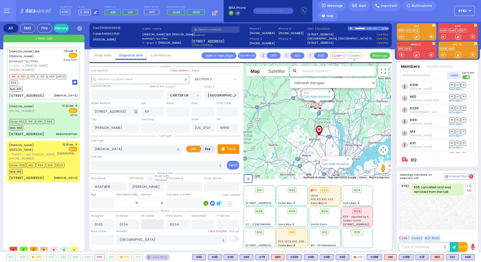
click at [153, 226] on input "text" at bounding box center [152, 225] width 23 height 10
click at [153, 224] on input "0107" at bounding box center [152, 225] width 23 height 10
type input "01:07"
click at [50, 215] on div "WOLF BER LEBOWITZ וואלף בער לעבאוויטש ר' הערש - ר' יצחק דוד ברוין (845) 662-763…" at bounding box center [45, 145] width 76 height 196
select select
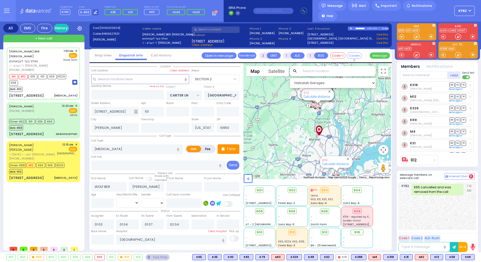
radio input "true"
select select
select select "SECTION 2"
select select "Hatzalah Garages"
click at [53, 168] on div "BUS-912" at bounding box center [36, 171] width 55 height 6
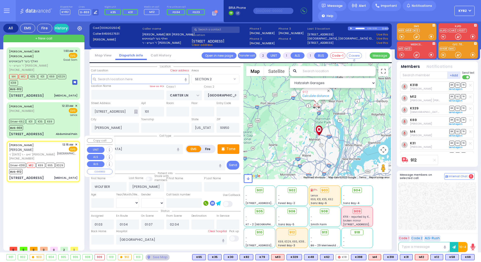
type input "6"
select select
type input "[MEDICAL_DATA]"
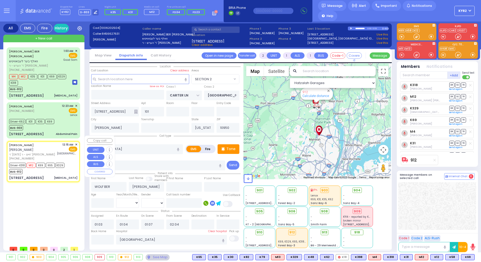
radio input "true"
type input "JOEL MORDCHE"
type input "KREMER"
type input "Moshy"
type input "Kramer"
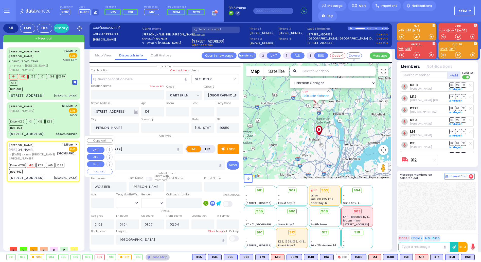
type input "1"
select select "Year"
select select "[DEMOGRAPHIC_DATA]"
type input "00:47"
type input "00:49"
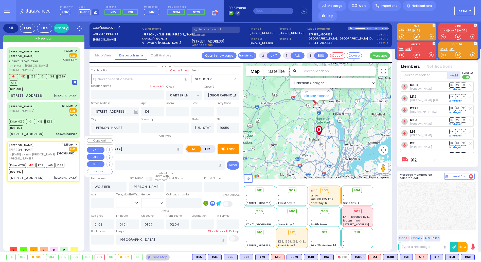
type input "00:52"
type input "00:45"
type input "00:59"
type input "[GEOGRAPHIC_DATA]- [GEOGRAPHIC_DATA]: Emergency Room"
type input "PENNY COURT"
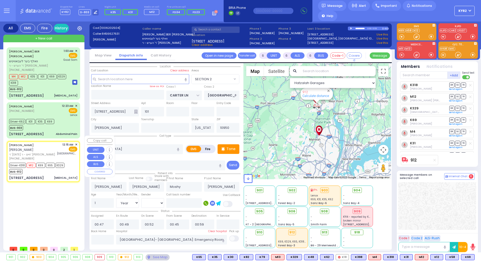
type input "TEPHANIC AVE"
type input "[STREET_ADDRESS]"
type input "Monroe"
select select "MONROE"
select select "Hatzalah Garages"
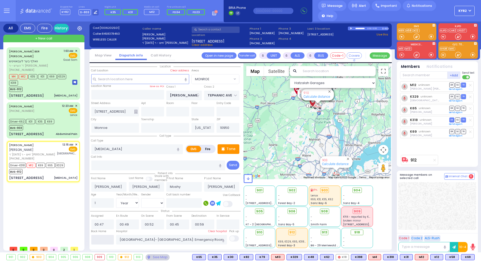
click at [100, 238] on input "text" at bounding box center [102, 240] width 23 height 10
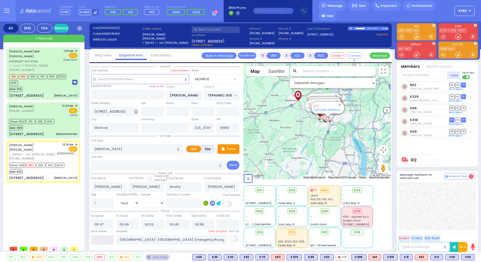
click at [100, 239] on input "text" at bounding box center [102, 240] width 23 height 10
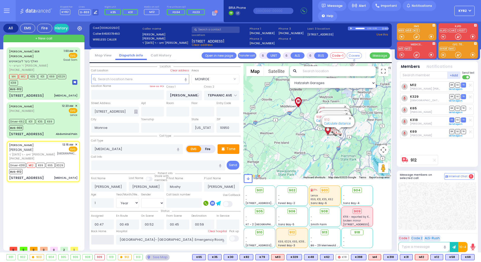
click at [100, 239] on input "text" at bounding box center [102, 240] width 23 height 10
type input "02:05"
select select
radio input "true"
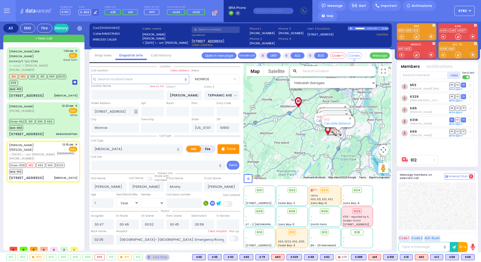
select select
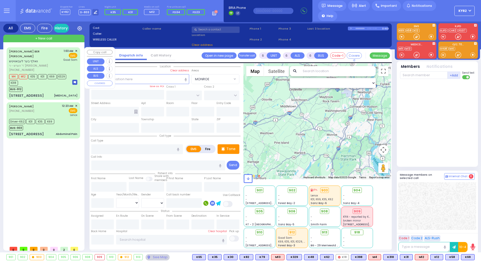
click at [58, 86] on div "BUS-912" at bounding box center [38, 89] width 58 height 6
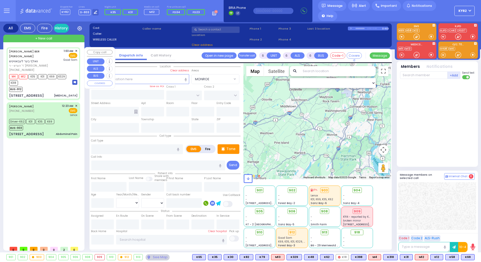
type input "2"
type input "1"
select select
type input "[MEDICAL_DATA]"
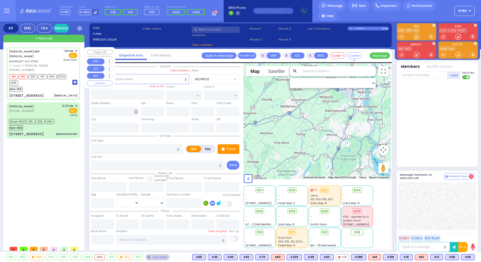
radio input "true"
type input "WOLF BER"
type input "[PERSON_NAME]"
select select
type input "01:03"
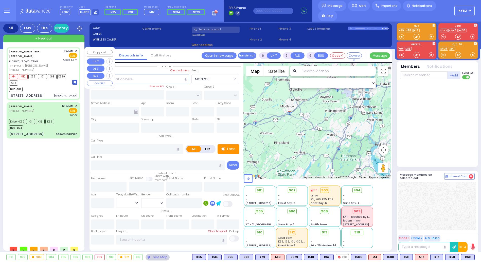
type input "01:04"
type input "01:07"
type input "02:04"
type input "Good Samaritan Hospital"
type input "CARTER LN"
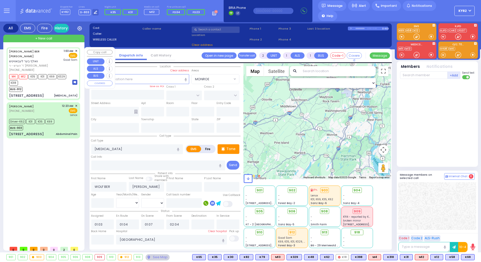
type input "[GEOGRAPHIC_DATA]"
type input "[STREET_ADDRESS]"
type input "101"
type input "[PERSON_NAME]"
type input "[US_STATE]"
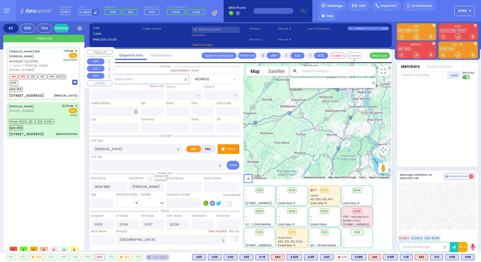
type input "10950"
select select "Hatzalah Garages"
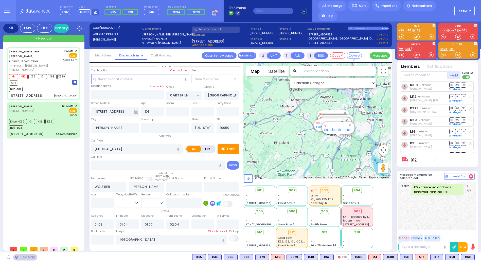
select select "SECTION 2"
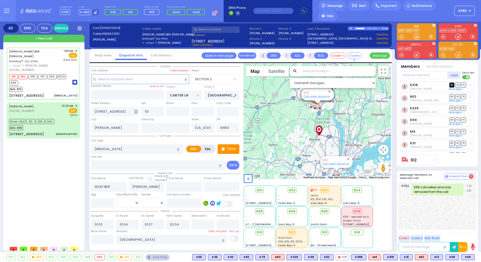
click at [450, 84] on span "DR" at bounding box center [451, 85] width 5 height 5
select select
radio input "true"
select select
select select "Hatzalah Garages"
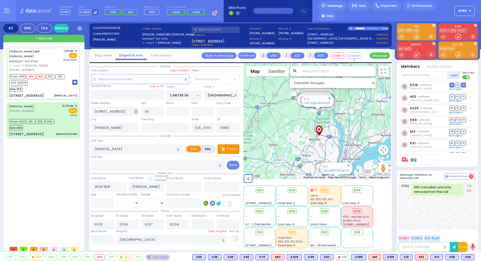
select select "SECTION 2"
click at [463, 108] on span "TR" at bounding box center [463, 108] width 5 height 5
select select
radio input "true"
select select
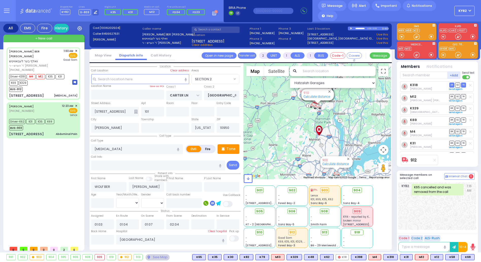
select select "SECTION 2"
select select "Hatzalah Garages"
click at [461, 96] on span "TR" at bounding box center [463, 96] width 5 height 5
select select
radio input "true"
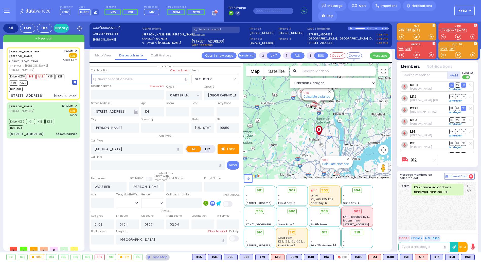
select select
select select "Hatzalah Garages"
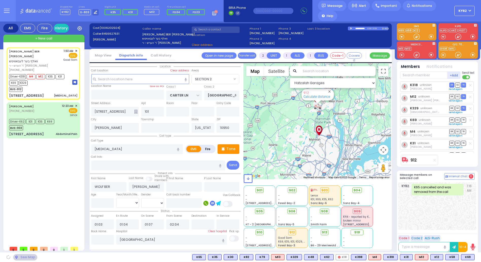
select select "SECTION 2"
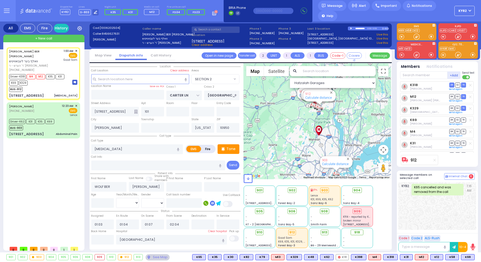
type input "6"
select select
radio input "true"
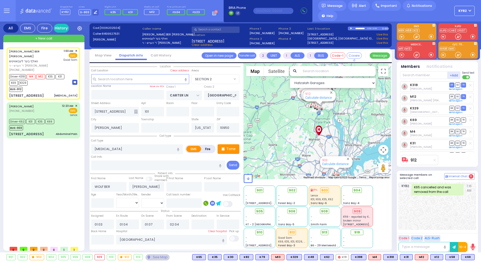
type input "Unknown"
select select "Year"
select select "Hatzalah Garages"
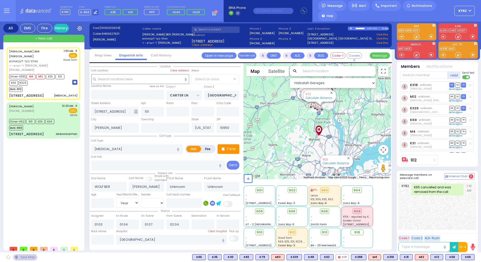
select select "SECTION 2"
select select
radio input "true"
select select "Year"
select select "Hatzalah Garages"
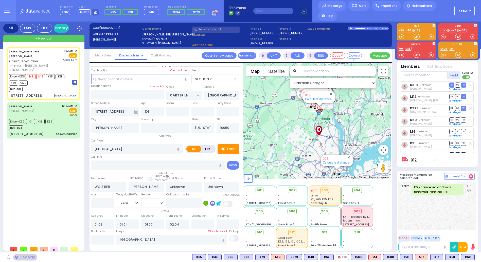
select select "SECTION 2"
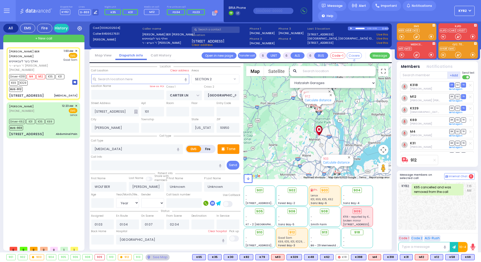
select select
radio input "true"
type input "Tzirel"
type input "Blum"
type input "50"
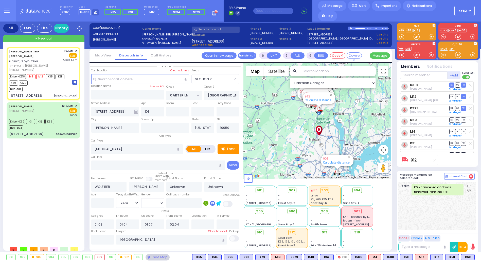
select select "Year"
select select "[DEMOGRAPHIC_DATA]"
select select "Hatzalah Garages"
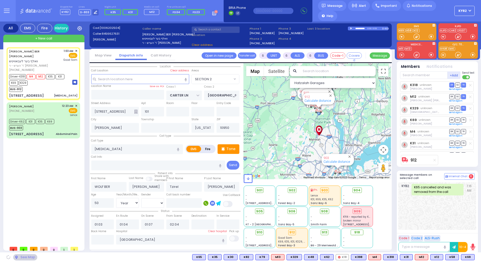
select select "SECTION 2"
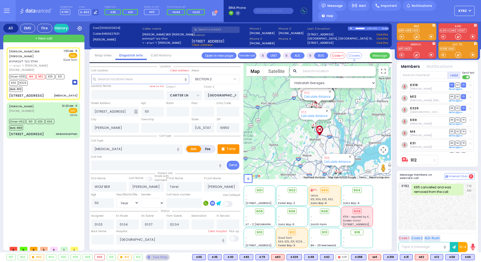
select select
radio input "true"
select select "Year"
select select "[DEMOGRAPHIC_DATA]"
select select "Hatzalah Garages"
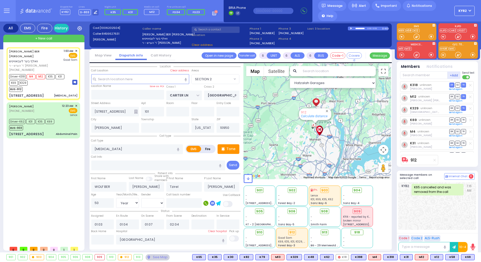
select select
radio input "true"
select select "Year"
select select "[DEMOGRAPHIC_DATA]"
select select "Hatzalah Garages"
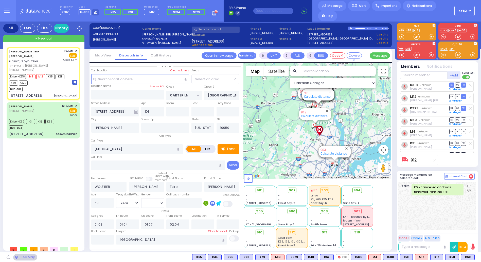
select select "SECTION 2"
select select
radio input "true"
select select "Year"
select select "[DEMOGRAPHIC_DATA]"
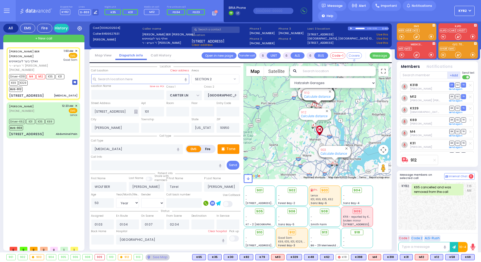
select select "Hatzalah Garages"
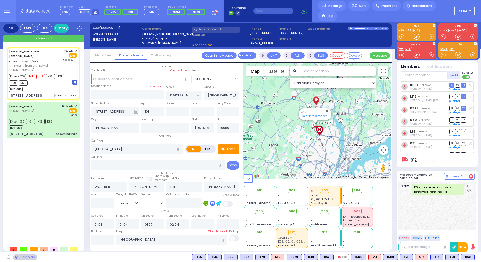
select select "SECTION 2"
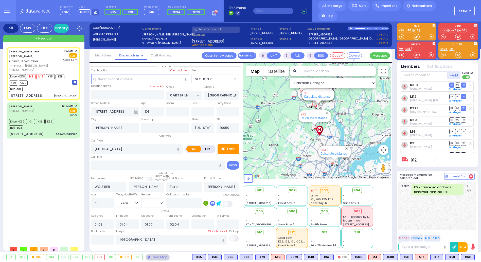
select select
radio input "true"
select select "Year"
select select "[DEMOGRAPHIC_DATA]"
select select "Hatzalah Garages"
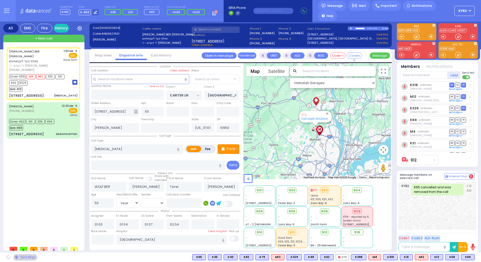
select select "SECTION 2"
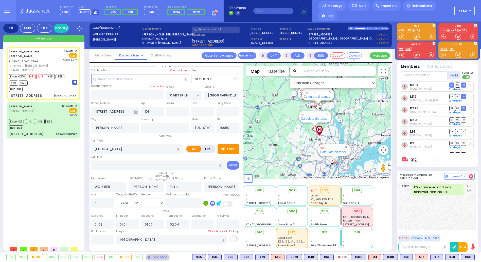
select select
radio input "true"
select select "Year"
select select "[DEMOGRAPHIC_DATA]"
select select "Hatzalah Garages"
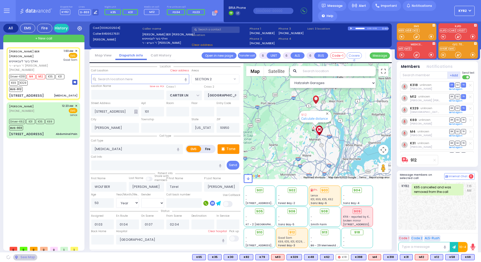
select select "SECTION 2"
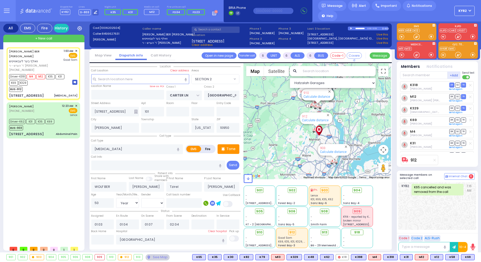
select select
radio input "true"
select select "Year"
select select "[DEMOGRAPHIC_DATA]"
select select "Hatzalah Garages"
